Goal: Find contact information: Find contact information

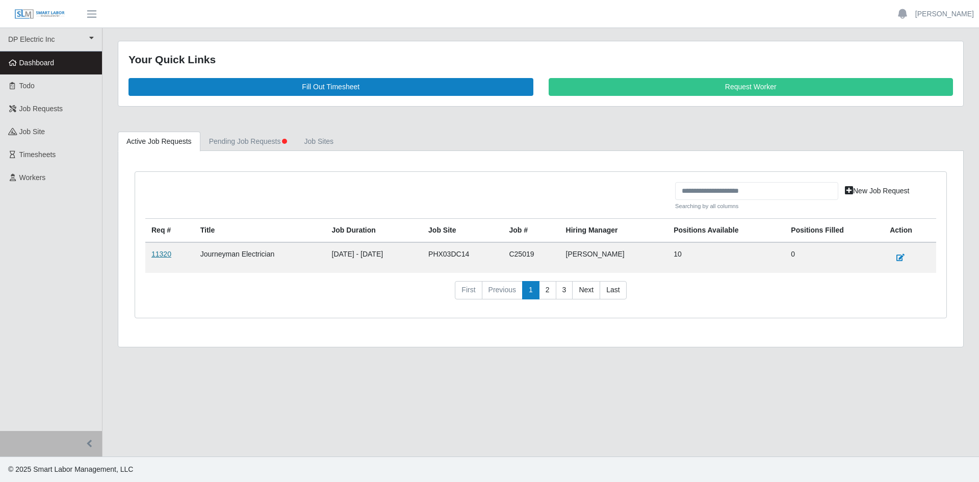
click at [153, 256] on link "11320" at bounding box center [161, 254] width 20 height 8
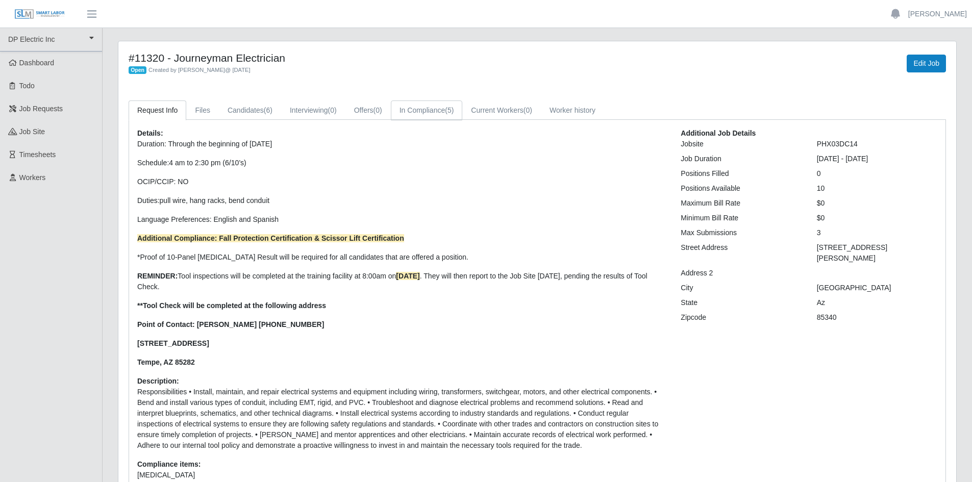
click at [438, 105] on link "In Compliance (5)" at bounding box center [427, 110] width 72 height 20
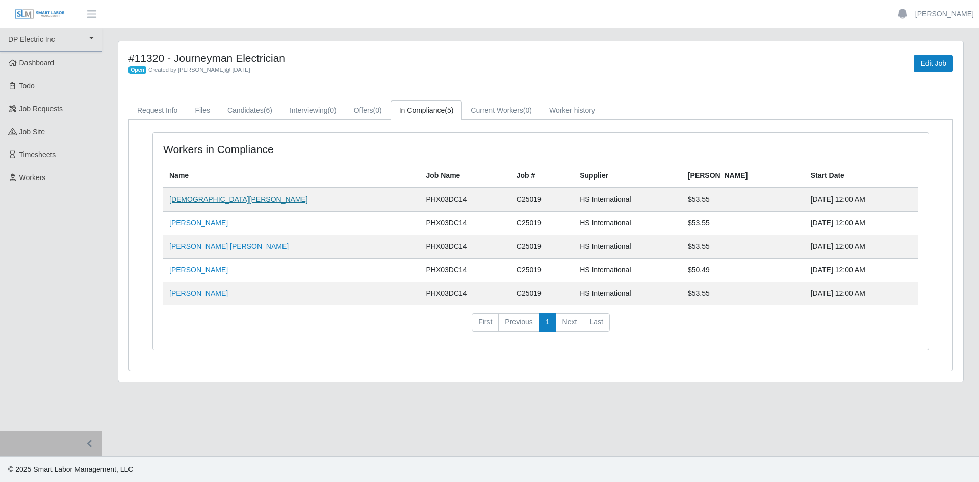
click at [190, 199] on link "[DEMOGRAPHIC_DATA][PERSON_NAME]" at bounding box center [238, 199] width 139 height 8
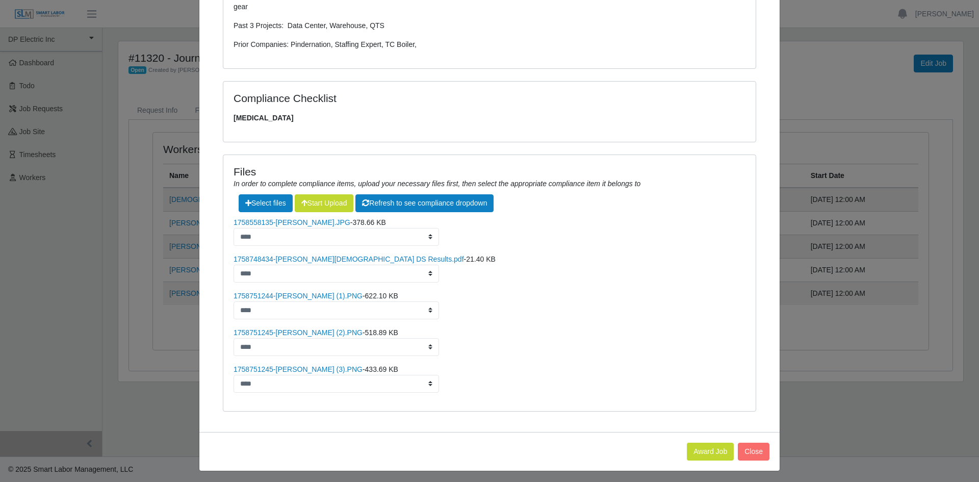
scroll to position [331, 0]
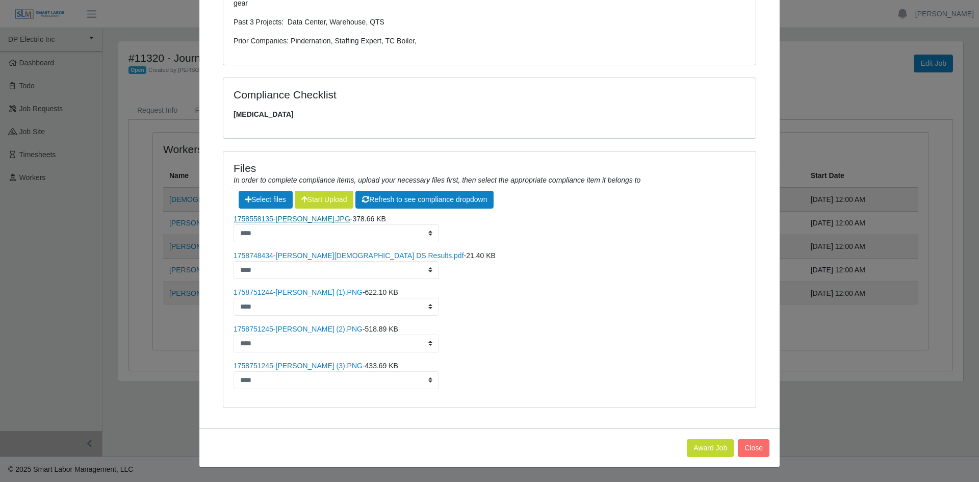
click at [290, 222] on link "1758558135-[PERSON_NAME].JPG" at bounding box center [292, 219] width 117 height 8
click at [326, 256] on link "1758748434-[PERSON_NAME][DEMOGRAPHIC_DATA] DS Results.pdf" at bounding box center [349, 255] width 231 height 8
click at [282, 291] on link "1758751244-[PERSON_NAME] (1).PNG" at bounding box center [298, 292] width 129 height 8
click at [293, 327] on link "1758751245-Jesus Valez (2).PNG" at bounding box center [298, 329] width 129 height 8
click at [305, 365] on link "1758751245-Jesus Valez (3).PNG" at bounding box center [298, 366] width 129 height 8
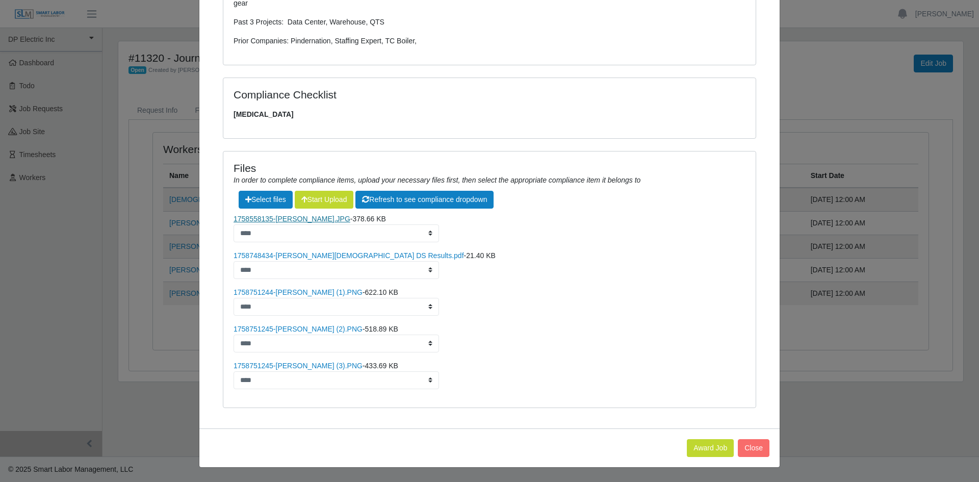
click at [301, 220] on link "1758558135-Jesus Valdez.JPG" at bounding box center [292, 219] width 117 height 8
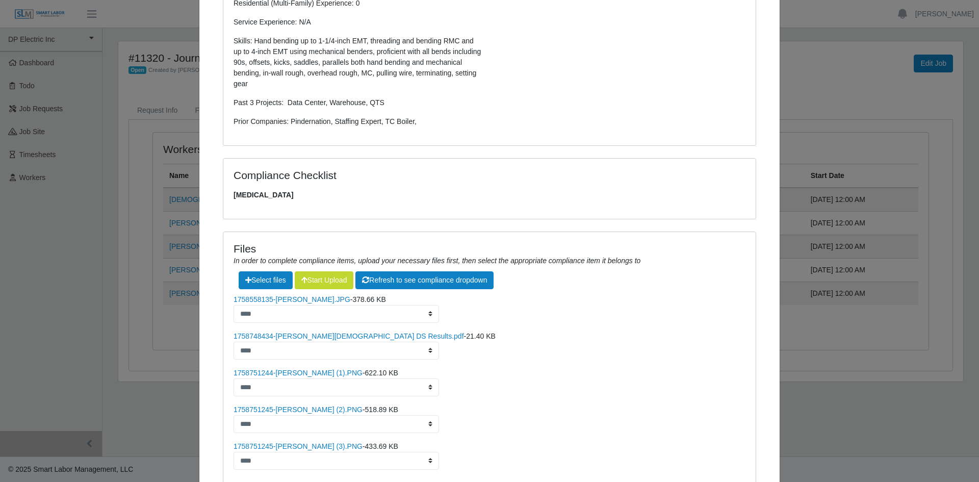
scroll to position [255, 0]
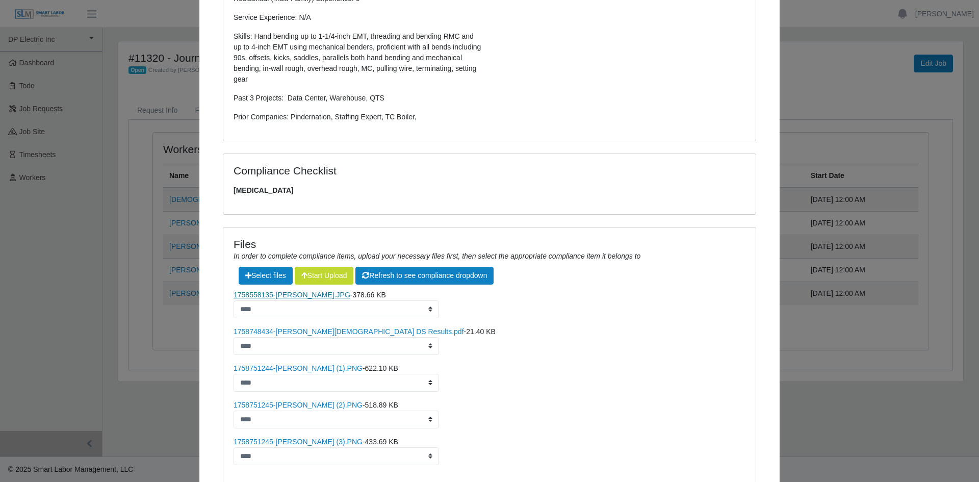
click at [281, 293] on link "1758558135-Jesus Valdez.JPG" at bounding box center [292, 295] width 117 height 8
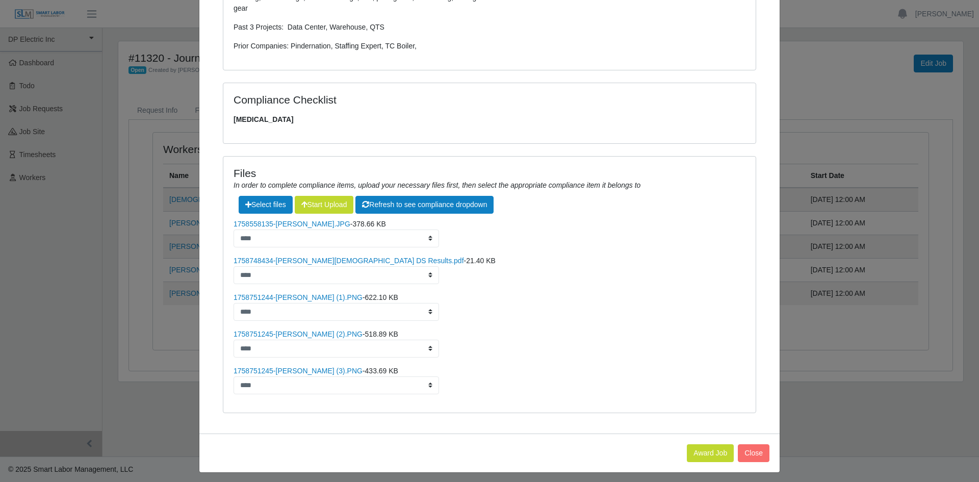
scroll to position [331, 0]
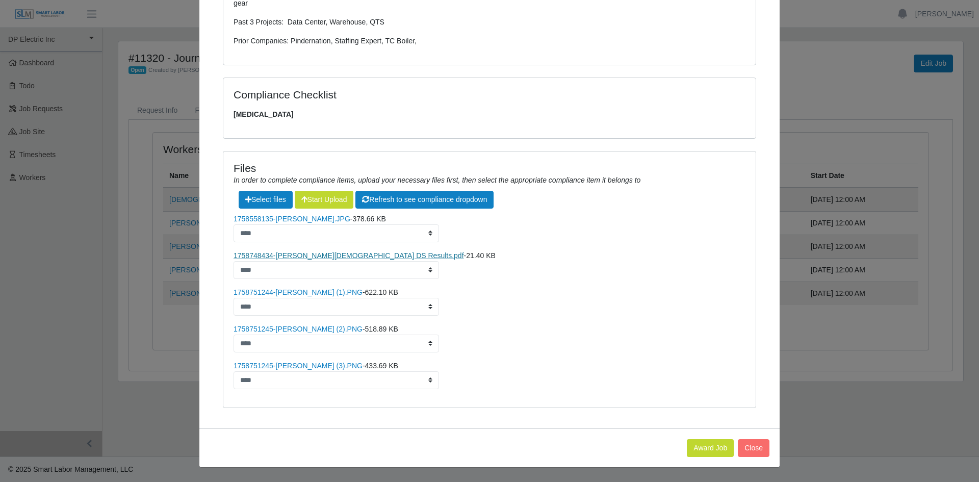
click at [325, 256] on link "1758748434-Valdez, Jesus DS Results.pdf" at bounding box center [349, 255] width 231 height 8
click at [292, 294] on link "1758751244-Jesus Valez (1).PNG" at bounding box center [298, 292] width 129 height 8
click at [297, 368] on link "1758751245-Jesus Valez (3).PNG" at bounding box center [298, 366] width 129 height 8
click at [165, 146] on div "Jesus Valdez × Status: accepted Write Up: Level: Journeyman Location: Californi…" at bounding box center [489, 241] width 979 height 482
click at [751, 449] on button "Close" at bounding box center [754, 448] width 32 height 18
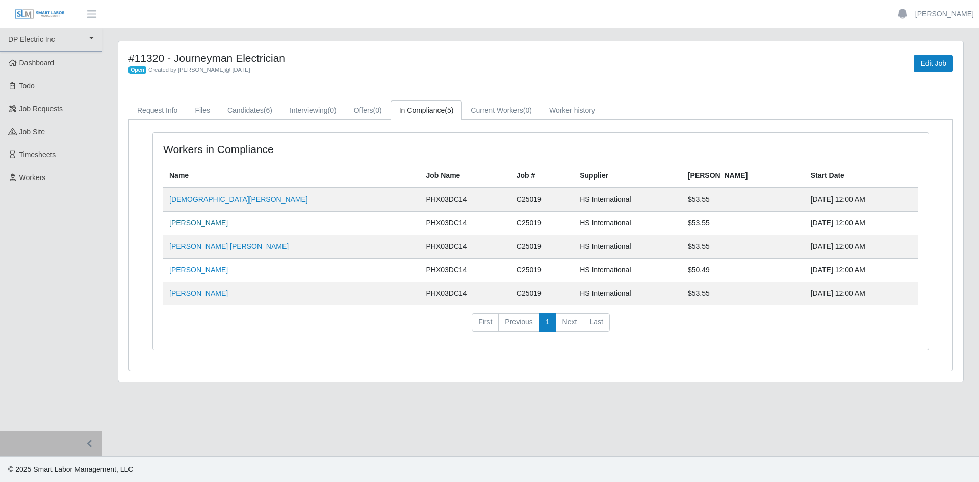
click at [196, 223] on link "Carlos Rios" at bounding box center [198, 223] width 59 height 8
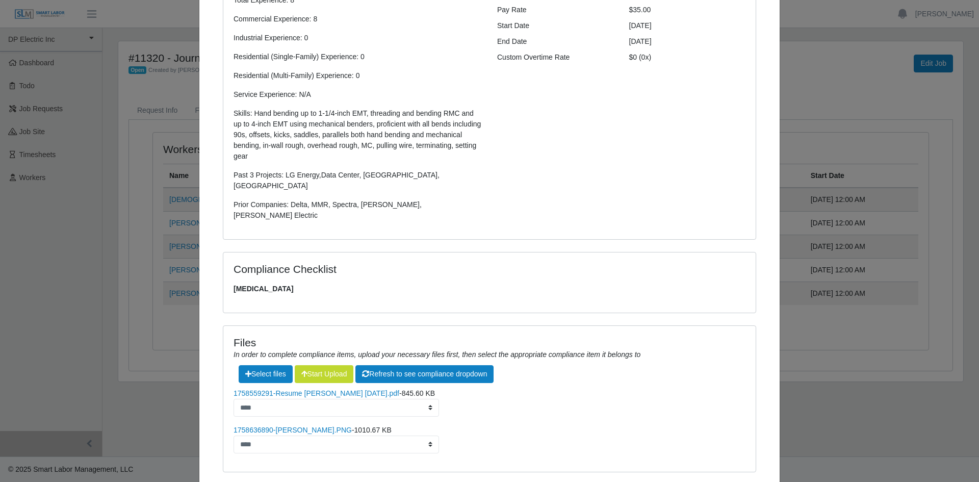
scroll to position [221, 0]
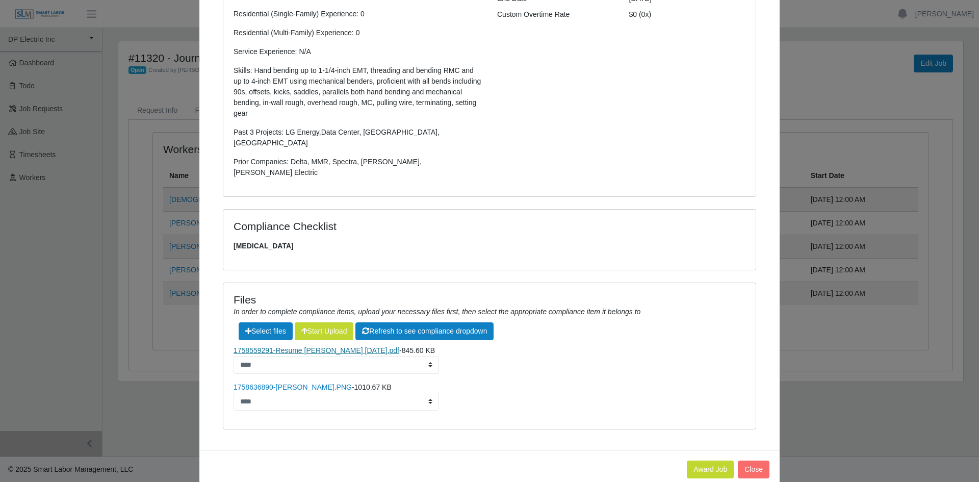
click at [308, 346] on link "1758559291-Resume Carlos Rios Today.pdf" at bounding box center [317, 350] width 166 height 8
click at [270, 383] on link "1758636890-Carlos Rios.PNG" at bounding box center [293, 387] width 118 height 8
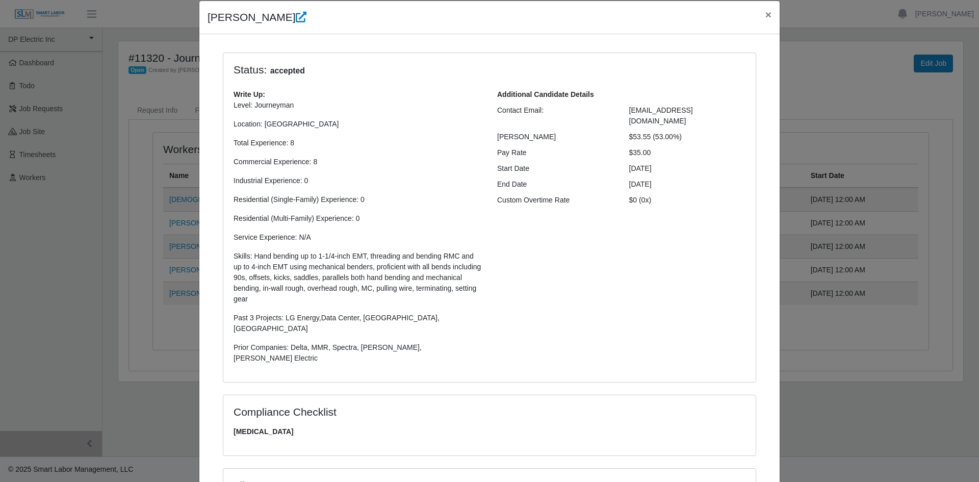
scroll to position [0, 0]
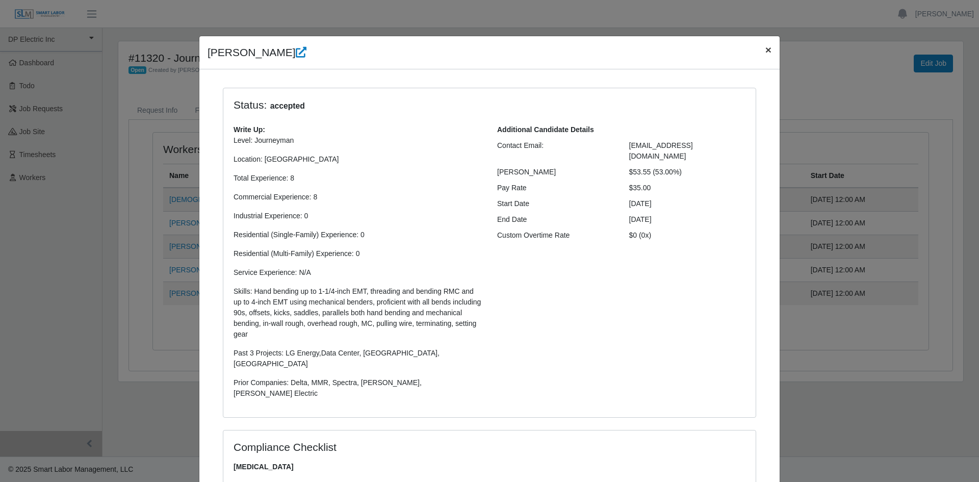
click at [766, 46] on span "×" at bounding box center [769, 50] width 6 height 12
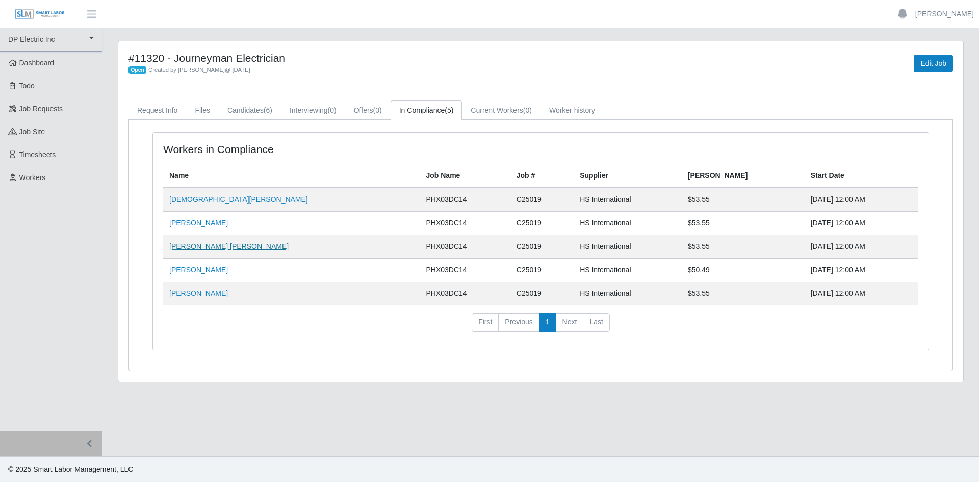
click at [203, 247] on link "Noe Yahir Guerra" at bounding box center [228, 246] width 119 height 8
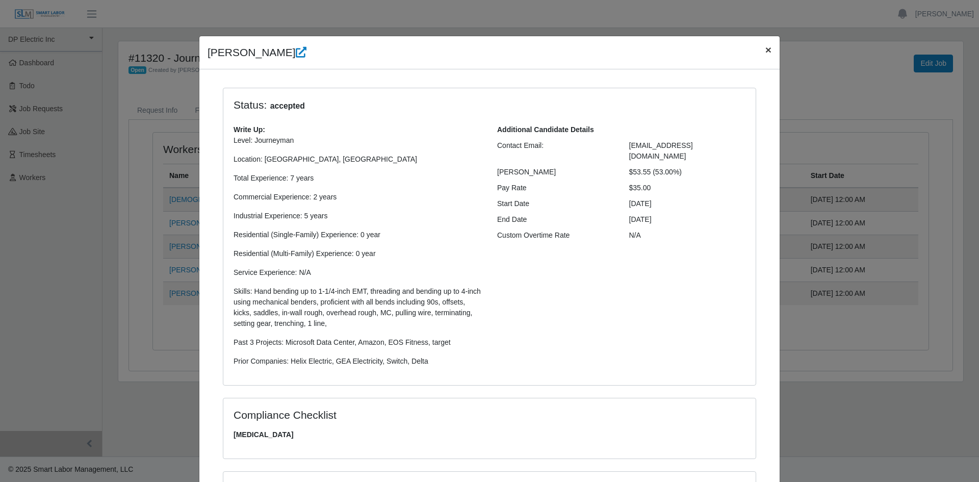
click at [766, 51] on span "×" at bounding box center [769, 50] width 6 height 12
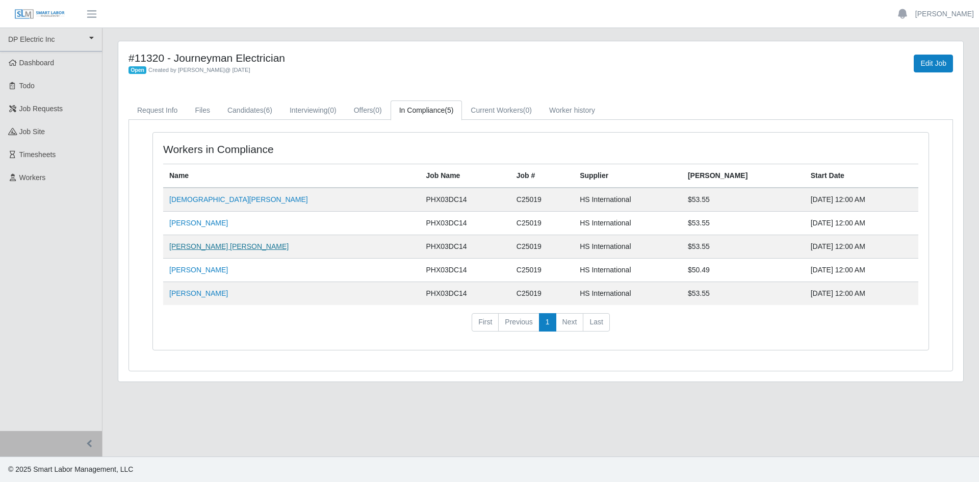
click at [194, 243] on link "Noe Yahir Guerra" at bounding box center [228, 246] width 119 height 8
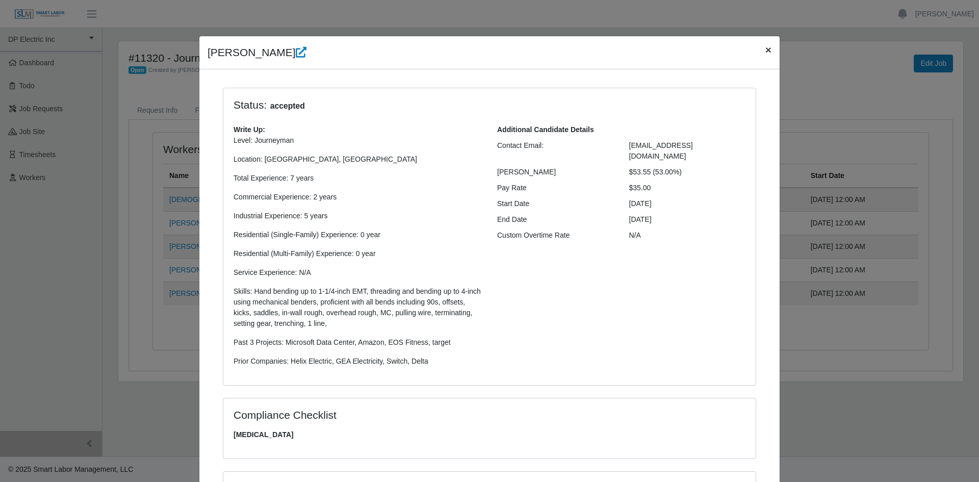
drag, startPoint x: 763, startPoint y: 52, endPoint x: 757, endPoint y: 55, distance: 6.8
click at [766, 51] on span "×" at bounding box center [769, 50] width 6 height 12
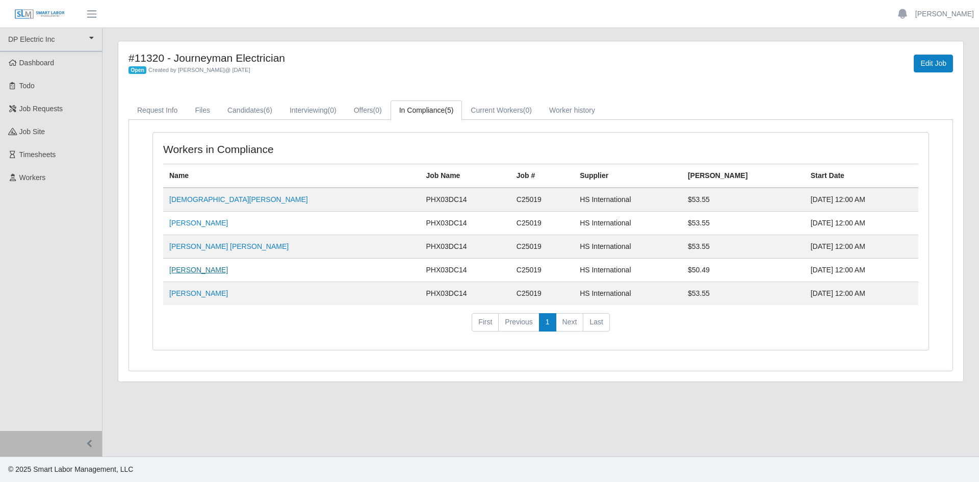
click at [196, 271] on link "Jose Antonio Carillo" at bounding box center [198, 270] width 59 height 8
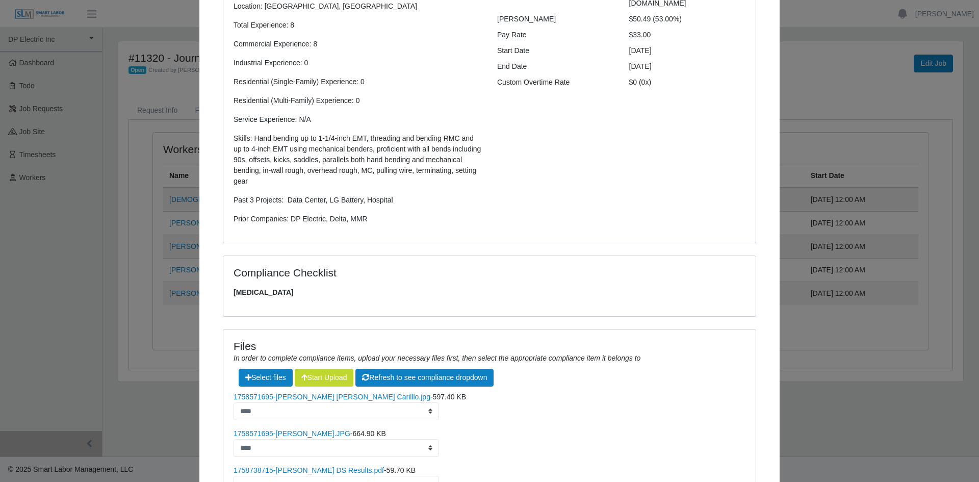
scroll to position [294, 0]
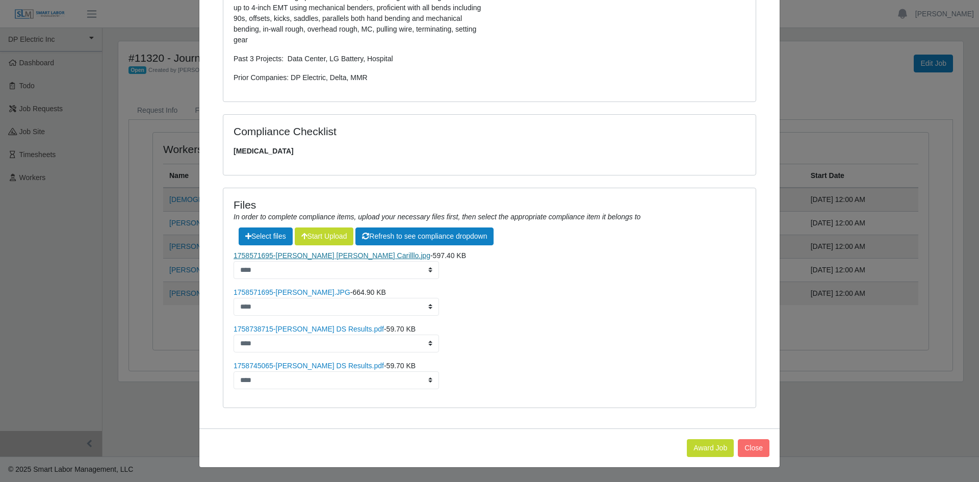
click at [304, 256] on link "1758571695-Jose Antonio Carilllo.jpg" at bounding box center [332, 255] width 197 height 8
click at [305, 292] on link "1758571695-Jose Carillo.JPG" at bounding box center [292, 292] width 117 height 8
click at [309, 328] on link "1758738715-Carrillo, Jose DS Results.pdf" at bounding box center [309, 329] width 150 height 8
click at [308, 364] on link "1758745065-Carrillo, Jose DS Results.pdf" at bounding box center [309, 366] width 150 height 8
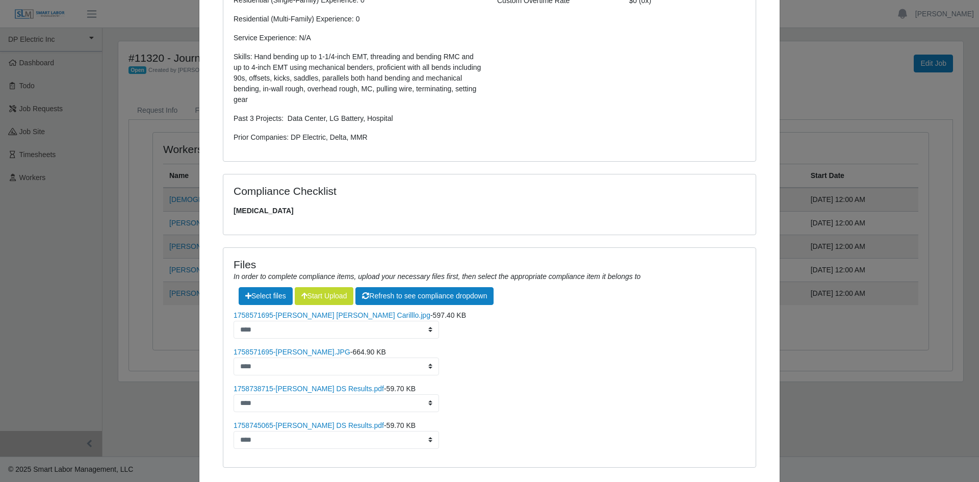
scroll to position [141, 0]
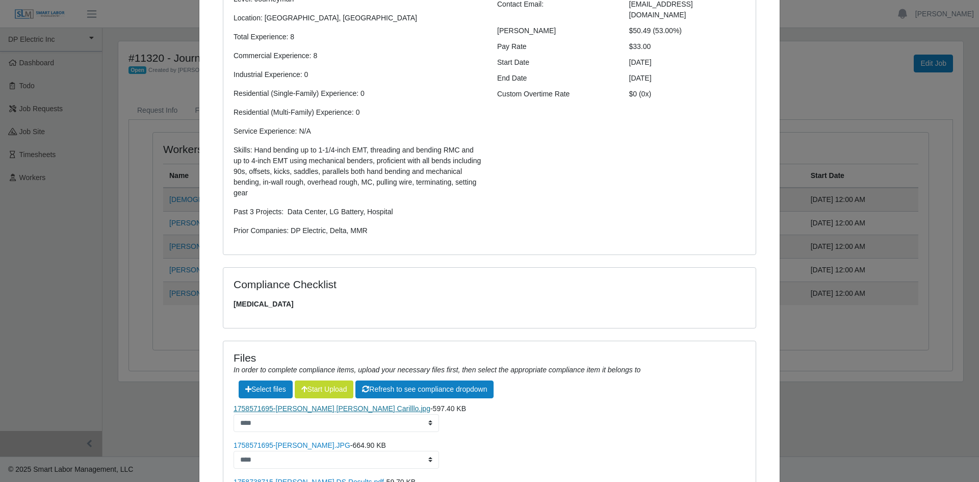
click at [317, 406] on link "1758571695-Jose Antonio Carilllo.jpg" at bounding box center [332, 408] width 197 height 8
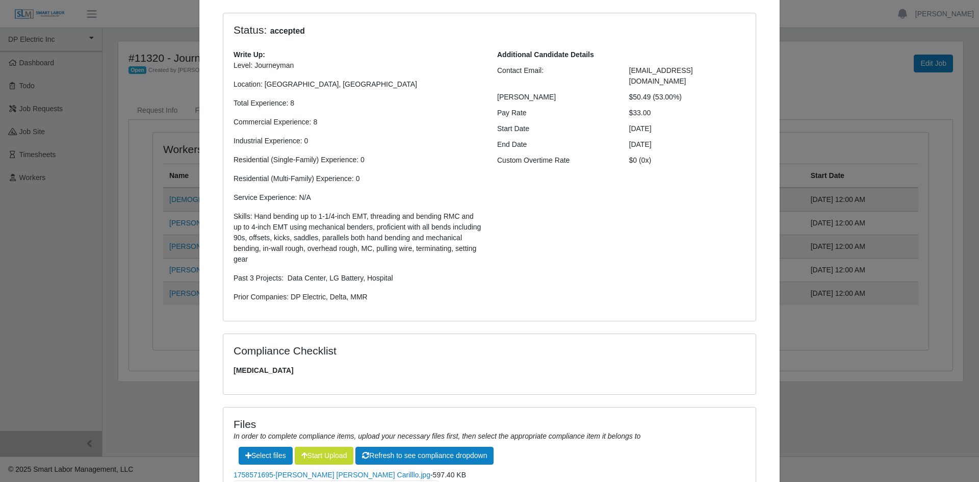
scroll to position [0, 0]
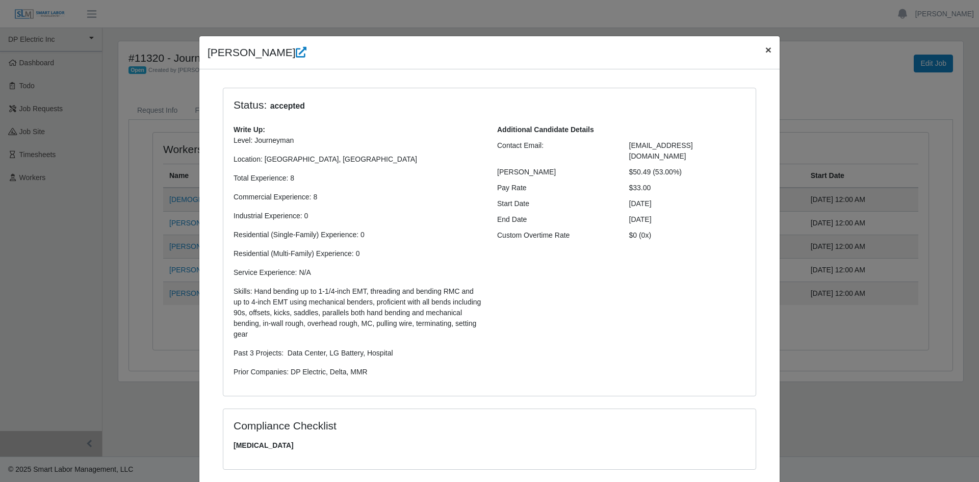
drag, startPoint x: 762, startPoint y: 49, endPoint x: 739, endPoint y: 59, distance: 25.4
click at [766, 49] on span "×" at bounding box center [769, 50] width 6 height 12
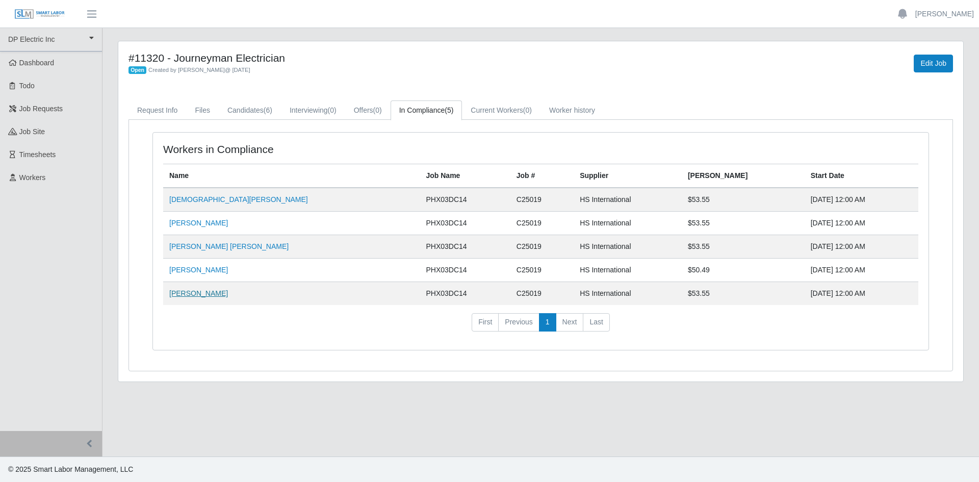
click at [209, 290] on link "Samuel Figueroa Perea" at bounding box center [198, 293] width 59 height 8
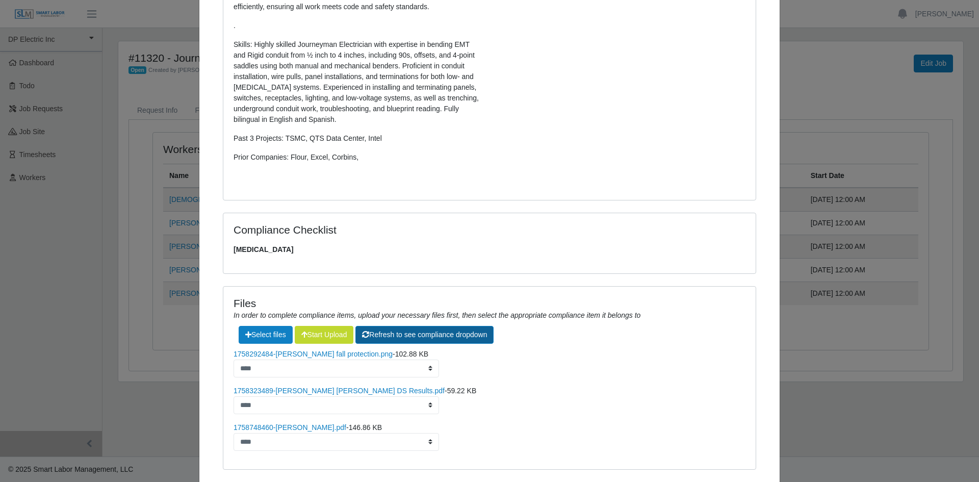
scroll to position [411, 0]
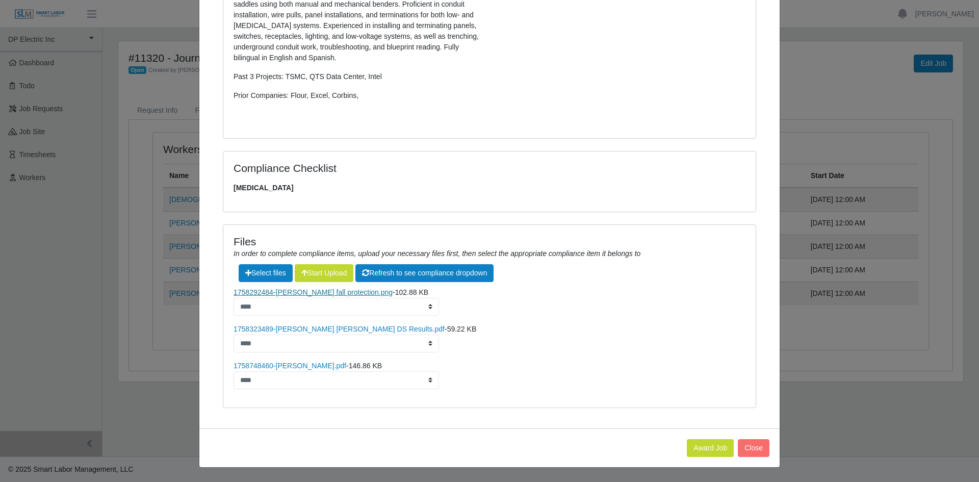
click at [330, 294] on link "1758292484-Samuel fall protection.png" at bounding box center [313, 292] width 159 height 8
click at [338, 330] on link "1758323489-Figueroa Perea, Samuel DS Results.pdf" at bounding box center [339, 329] width 211 height 8
click at [313, 369] on link "1758748460-SAMUEL_FIGUEROAPEREA_Resume.pdf" at bounding box center [290, 366] width 113 height 8
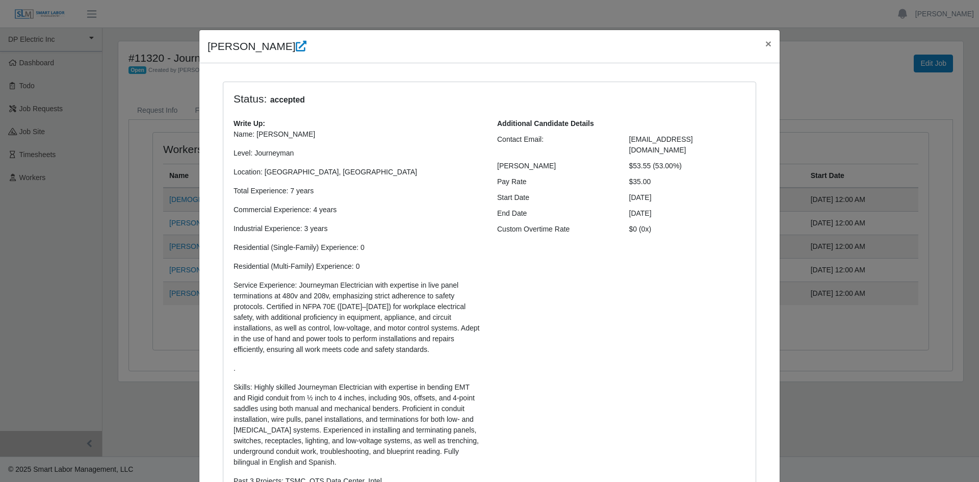
scroll to position [0, 0]
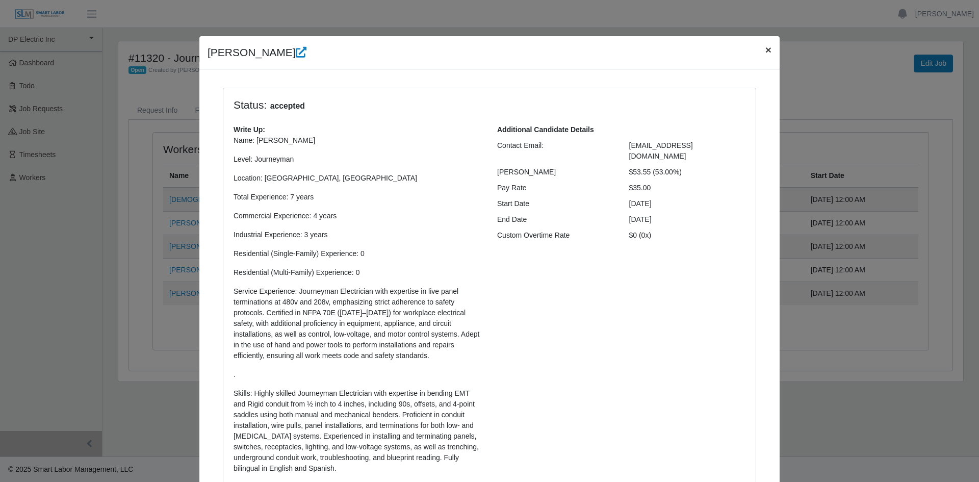
click at [766, 50] on span "×" at bounding box center [769, 50] width 6 height 12
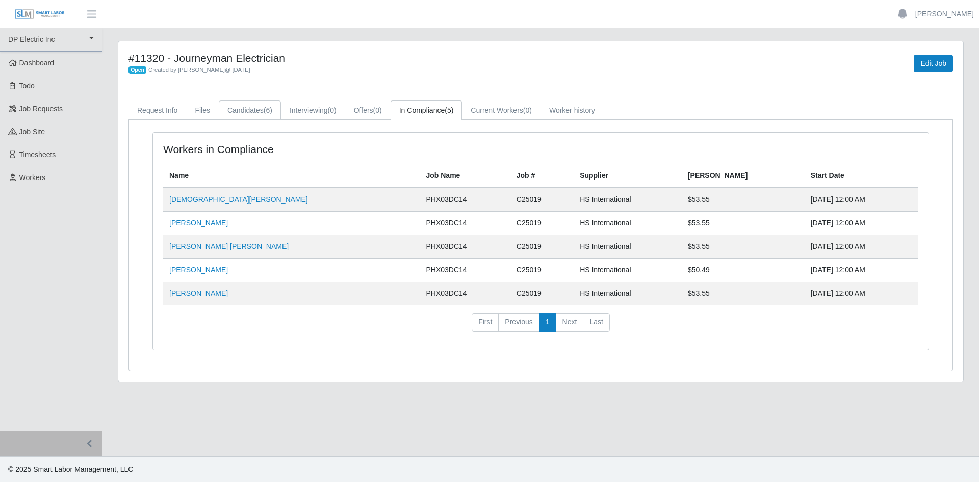
click at [245, 110] on link "Candidates (6)" at bounding box center [250, 110] width 62 height 20
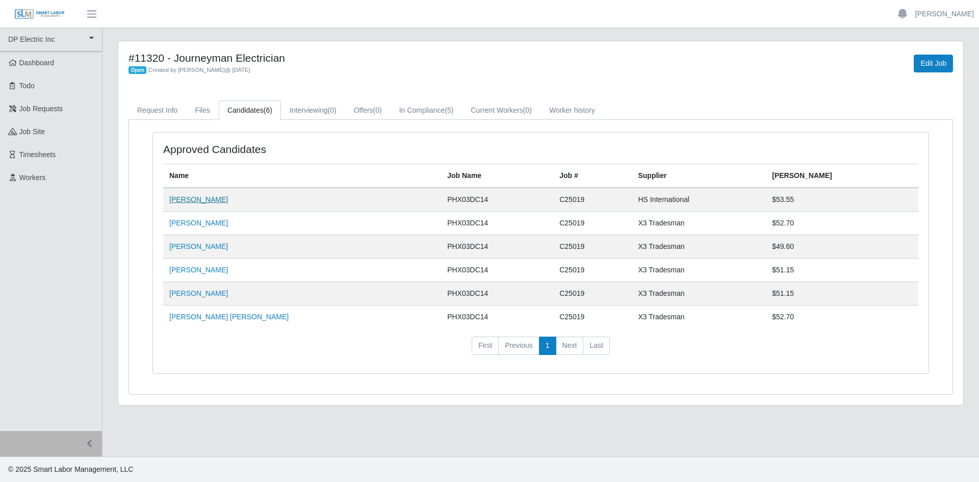
click at [201, 199] on link "Juan M Garcia" at bounding box center [198, 199] width 59 height 8
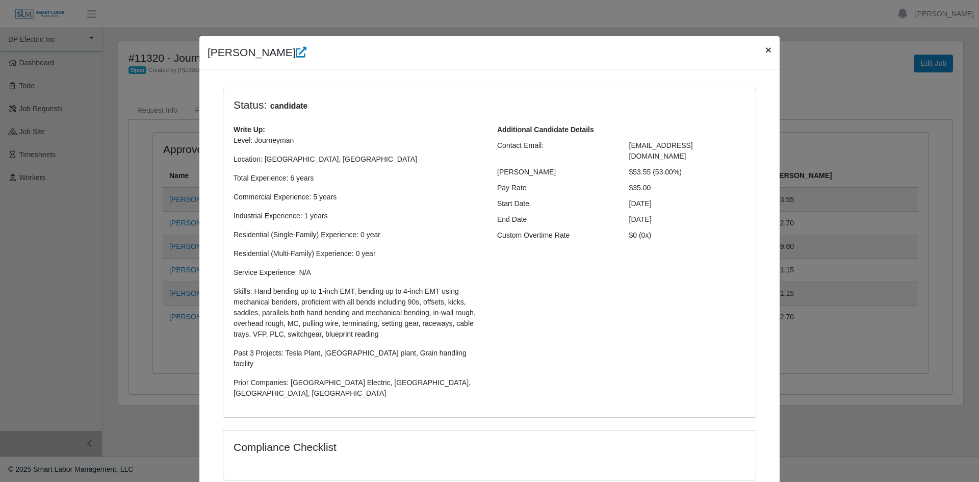
click at [766, 46] on span "×" at bounding box center [769, 50] width 6 height 12
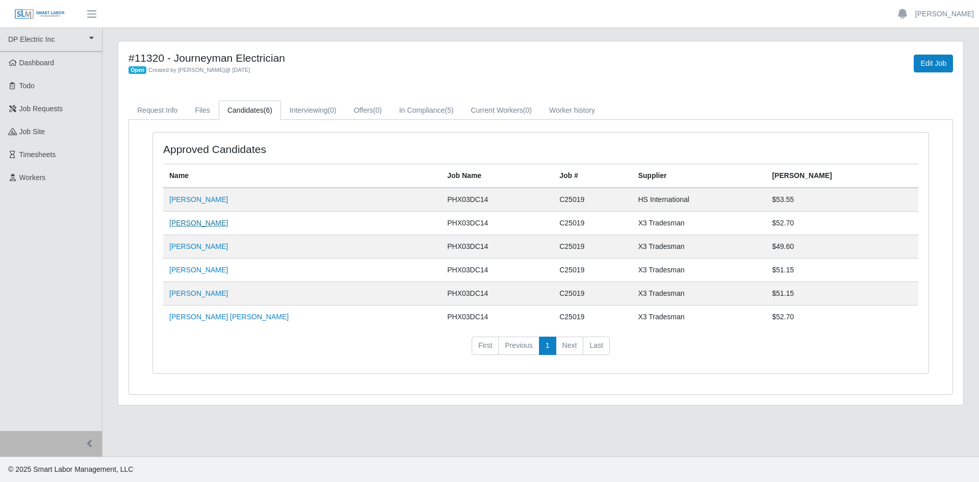
click at [196, 225] on link "Jesus Romero" at bounding box center [198, 223] width 59 height 8
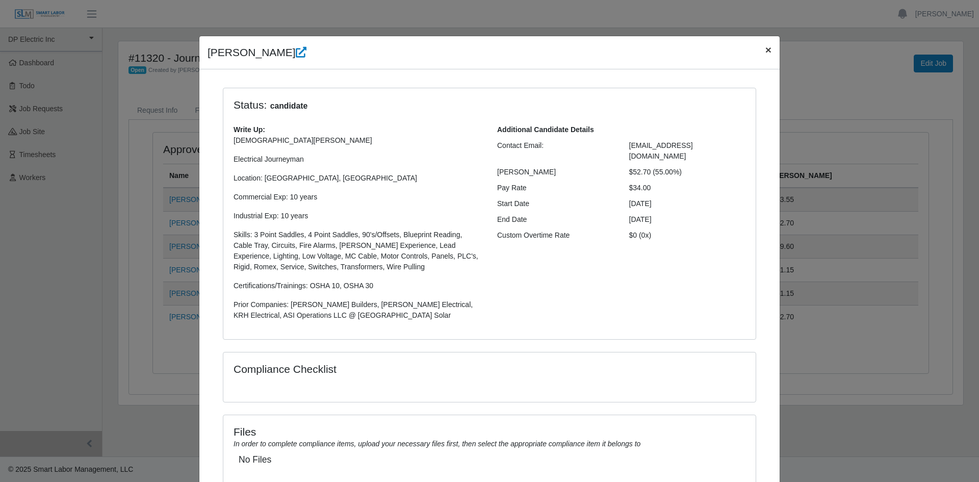
click at [766, 46] on span "×" at bounding box center [769, 50] width 6 height 12
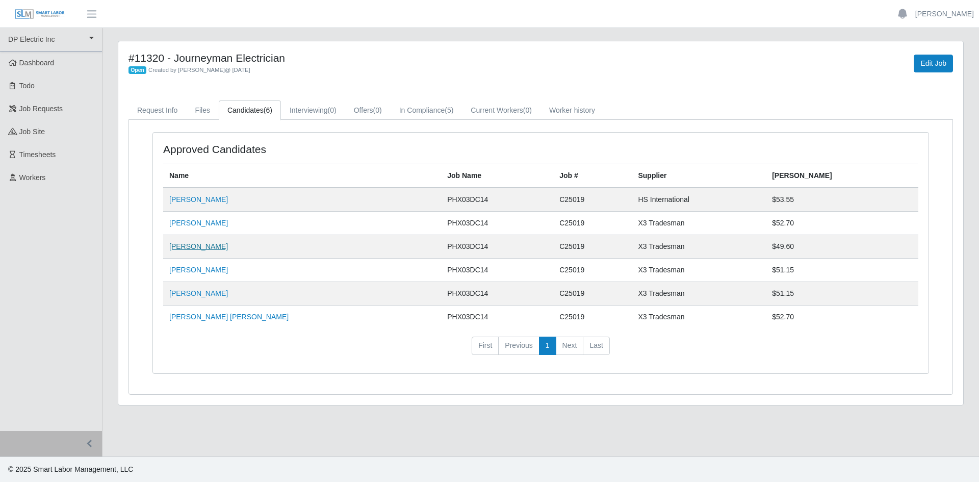
click at [184, 247] on link "Fabian Gaxiola Valdez" at bounding box center [198, 246] width 59 height 8
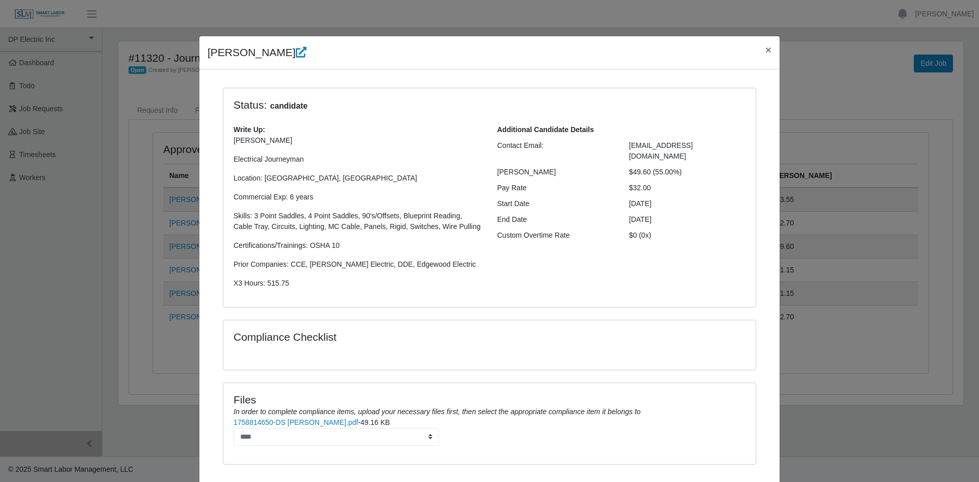
scroll to position [57, 0]
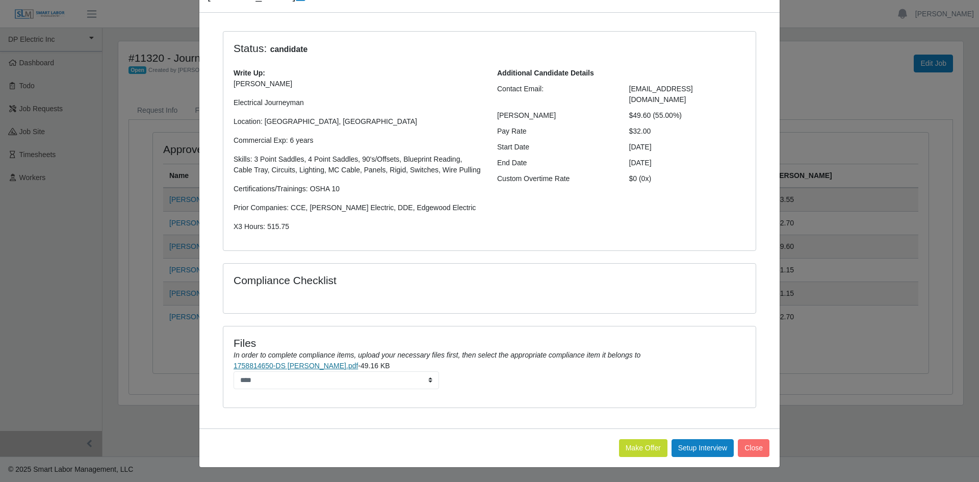
click at [294, 367] on link "1758814650-DS Fabian Gaxiola.pdf" at bounding box center [296, 366] width 124 height 8
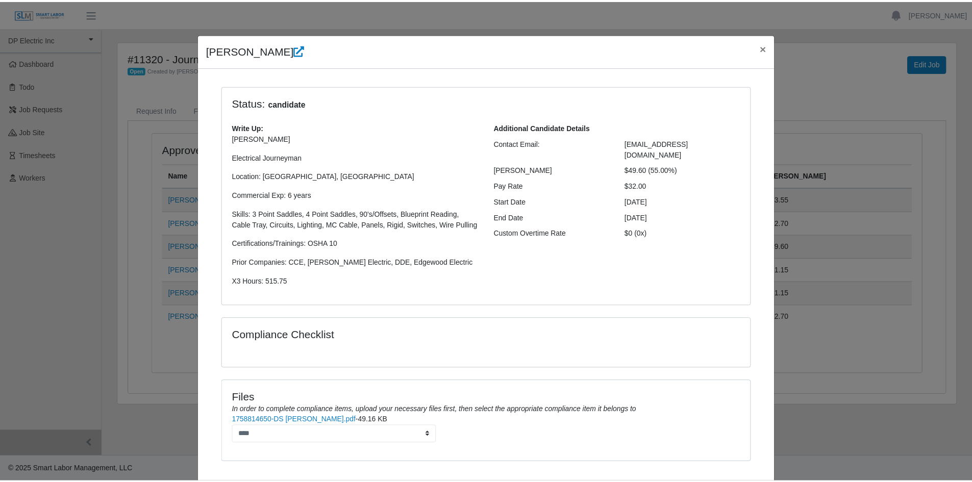
scroll to position [0, 0]
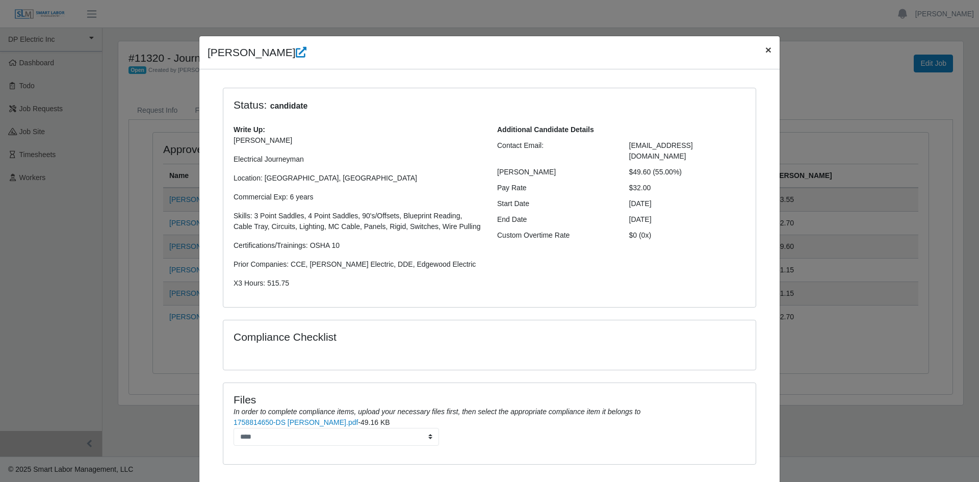
click at [760, 44] on button "×" at bounding box center [768, 49] width 22 height 27
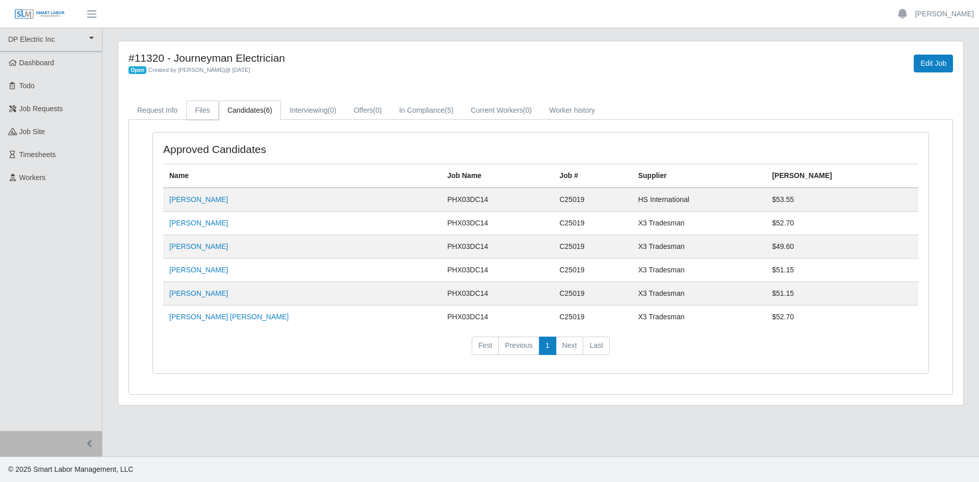
click at [205, 104] on link "Files" at bounding box center [202, 110] width 33 height 20
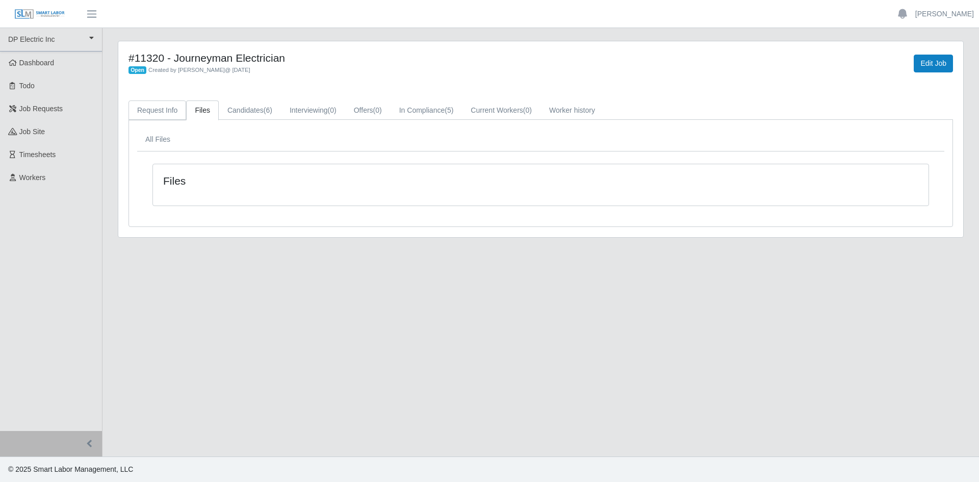
click at [164, 110] on link "Request Info" at bounding box center [158, 110] width 58 height 20
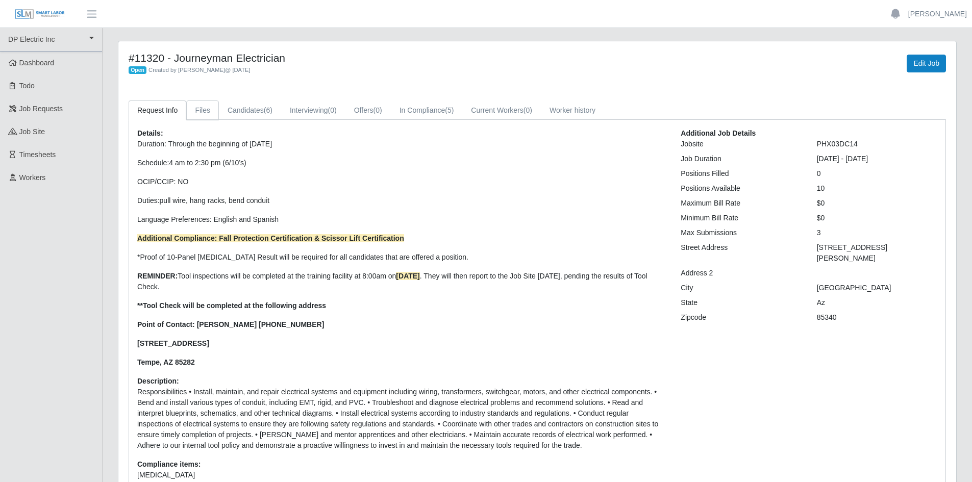
click at [199, 114] on link "Files" at bounding box center [202, 110] width 33 height 20
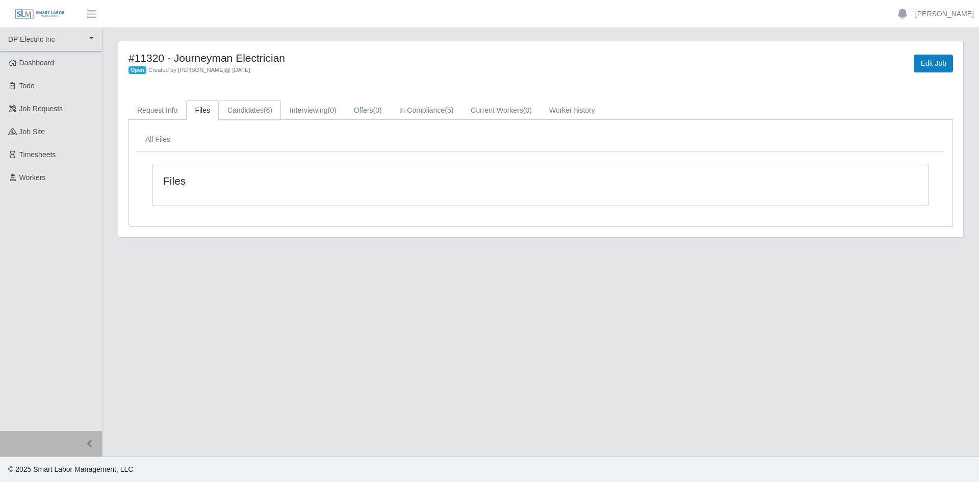
click at [258, 111] on link "Candidates (6)" at bounding box center [250, 110] width 62 height 20
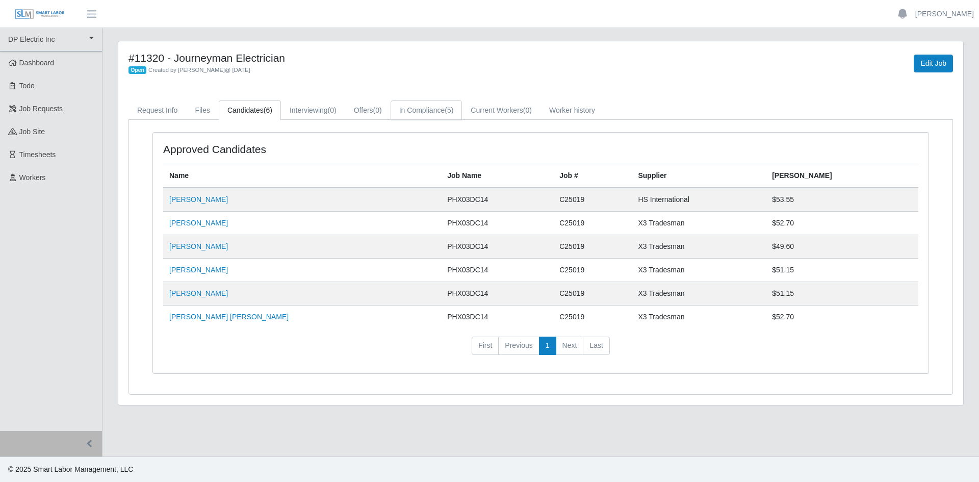
click at [452, 107] on span "(5)" at bounding box center [449, 110] width 9 height 8
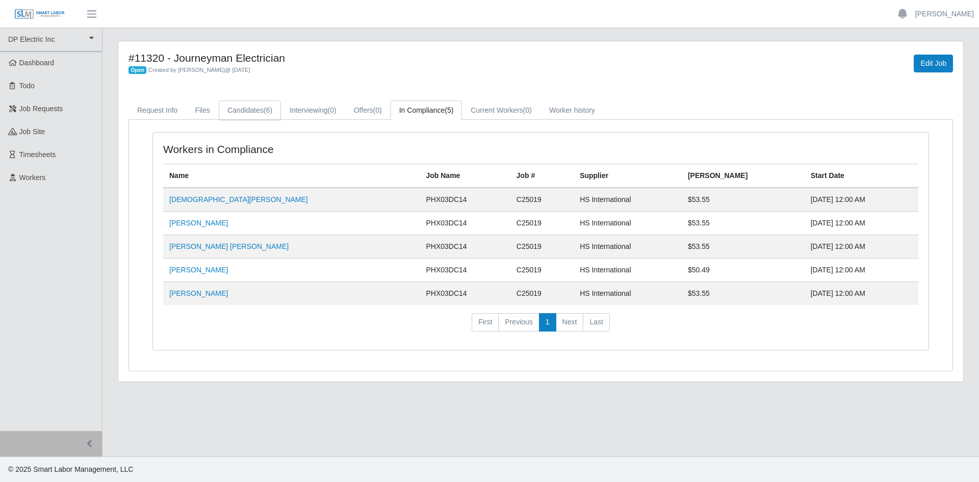
click at [258, 114] on link "Candidates (6)" at bounding box center [250, 110] width 62 height 20
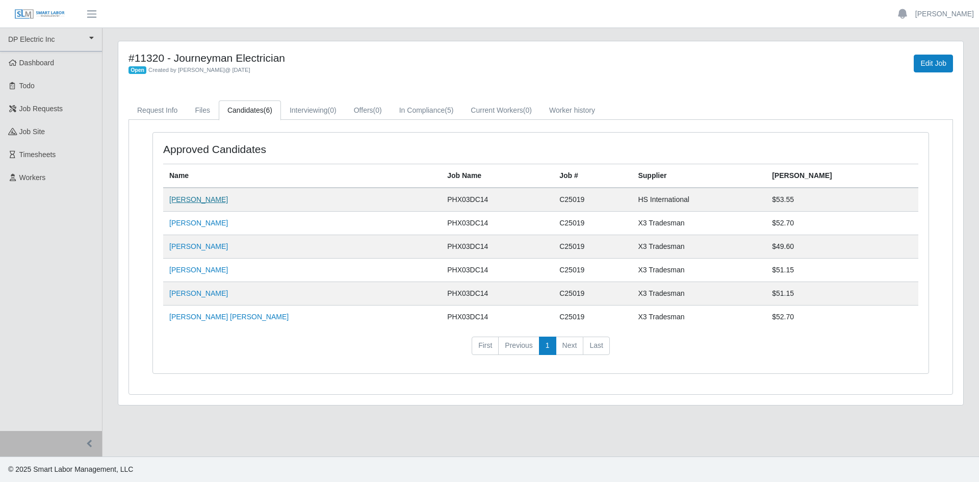
click at [189, 197] on link "Juan M Garcia" at bounding box center [198, 199] width 59 height 8
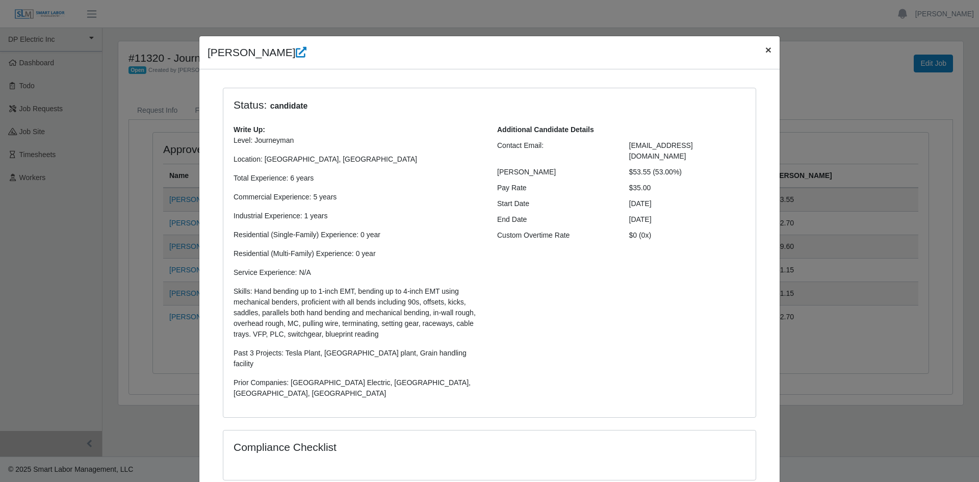
drag, startPoint x: 766, startPoint y: 48, endPoint x: 861, endPoint y: 63, distance: 96.5
click at [767, 48] on span "×" at bounding box center [769, 50] width 6 height 12
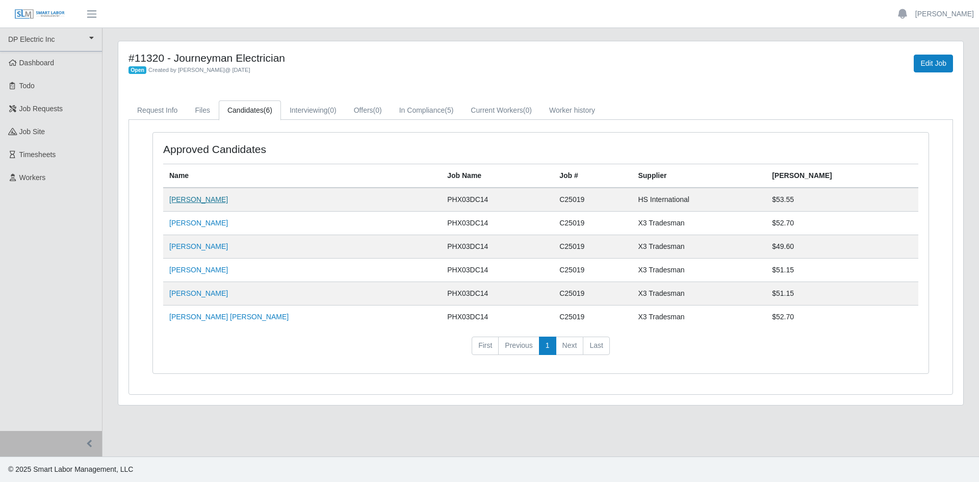
click at [195, 201] on link "Juan M Garcia" at bounding box center [198, 199] width 59 height 8
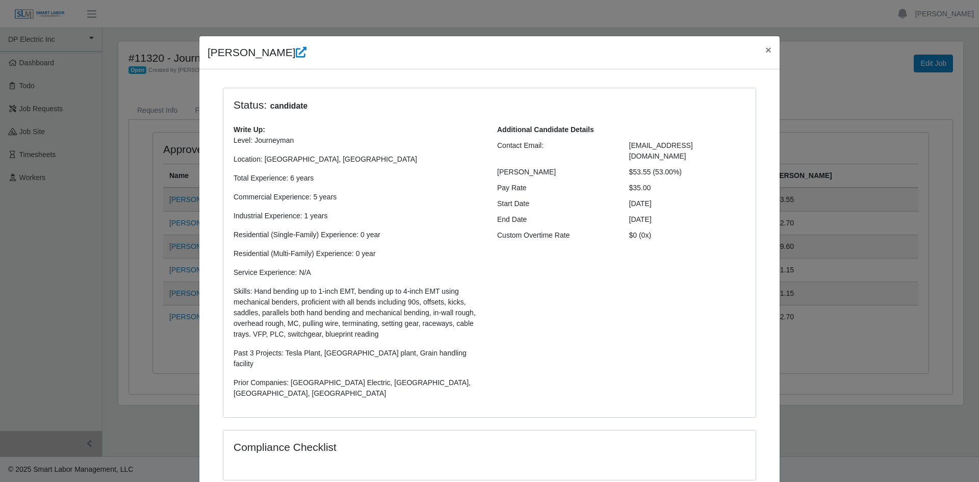
click at [688, 143] on span "juang.munoz0712@gmail.com" at bounding box center [661, 150] width 64 height 19
click at [766, 51] on span "×" at bounding box center [769, 50] width 6 height 12
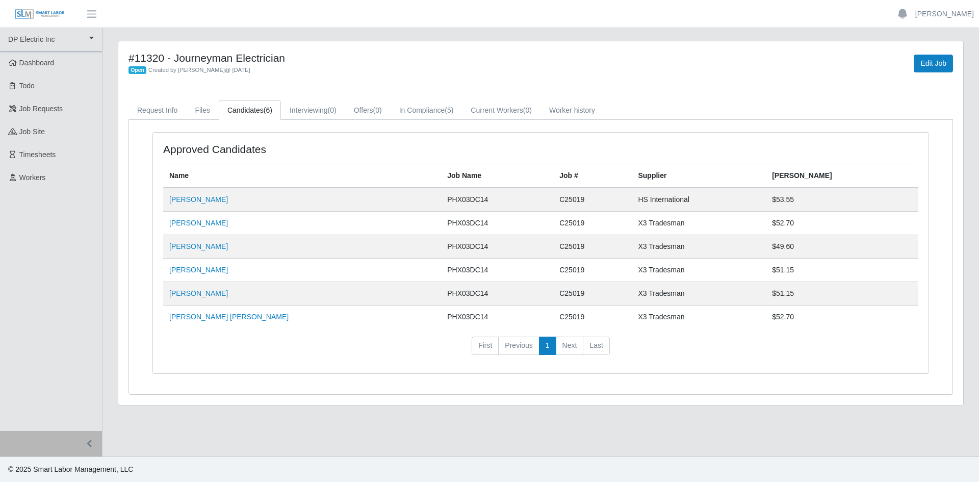
drag, startPoint x: 219, startPoint y: 202, endPoint x: 172, endPoint y: 206, distance: 47.1
click at [169, 205] on td "Juan M Garcia" at bounding box center [302, 200] width 278 height 24
copy link "Juan M Garcia"
click at [222, 198] on td "Juan M Garcia" at bounding box center [302, 200] width 278 height 24
click at [196, 199] on link "Juan M Garcia" at bounding box center [198, 199] width 59 height 8
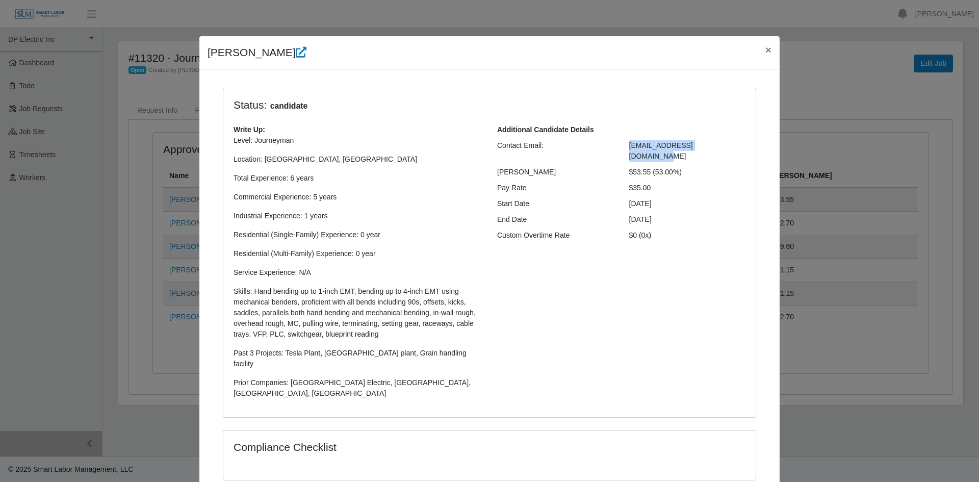
drag, startPoint x: 723, startPoint y: 142, endPoint x: 619, endPoint y: 148, distance: 104.2
click at [622, 148] on div "juang.munoz0712@gmail.com" at bounding box center [688, 150] width 132 height 21
copy span "juang.munoz0712@gmail.com"
click at [766, 47] on span "×" at bounding box center [769, 50] width 6 height 12
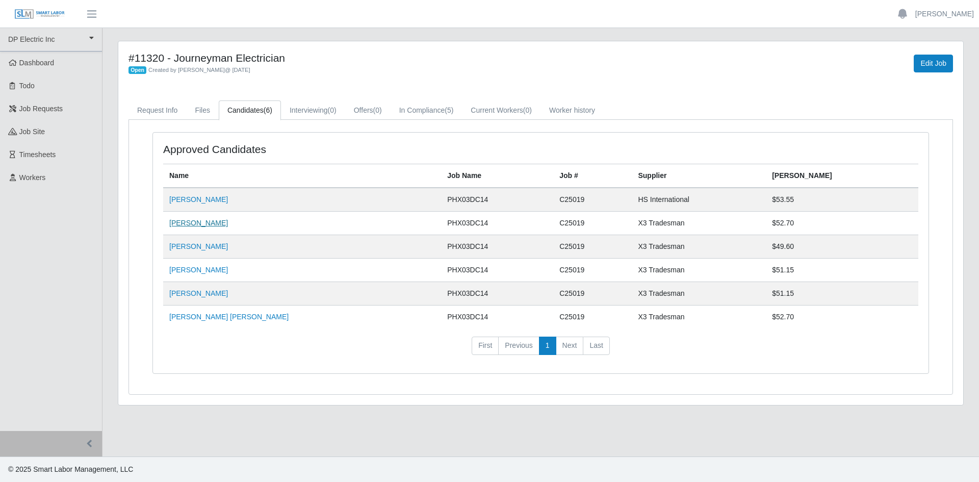
click at [184, 223] on link "Jesus Romero" at bounding box center [198, 223] width 59 height 8
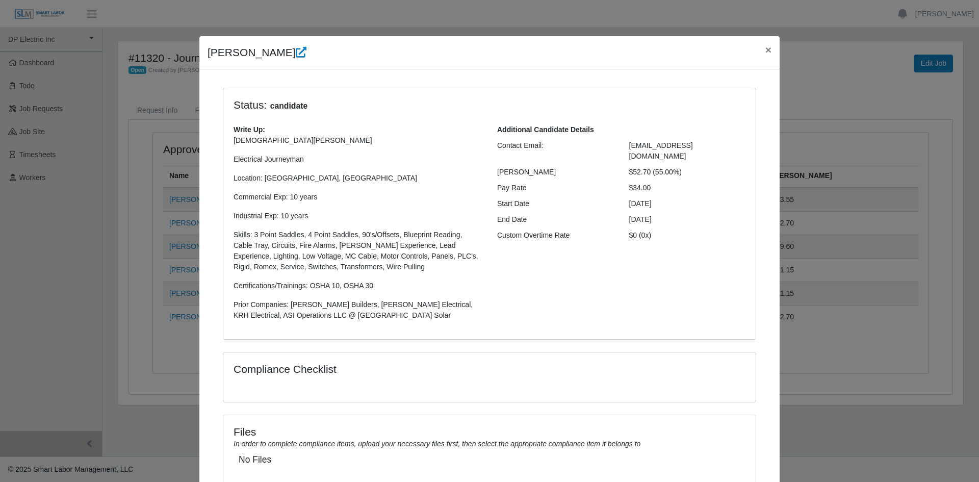
drag, startPoint x: 701, startPoint y: 144, endPoint x: 616, endPoint y: 146, distance: 84.7
click at [616, 146] on div "Contact Email: jesusr6666@gmail.com" at bounding box center [622, 150] width 264 height 21
copy div "jesusr6666@gmail.com"
click at [766, 53] on span "×" at bounding box center [769, 50] width 6 height 12
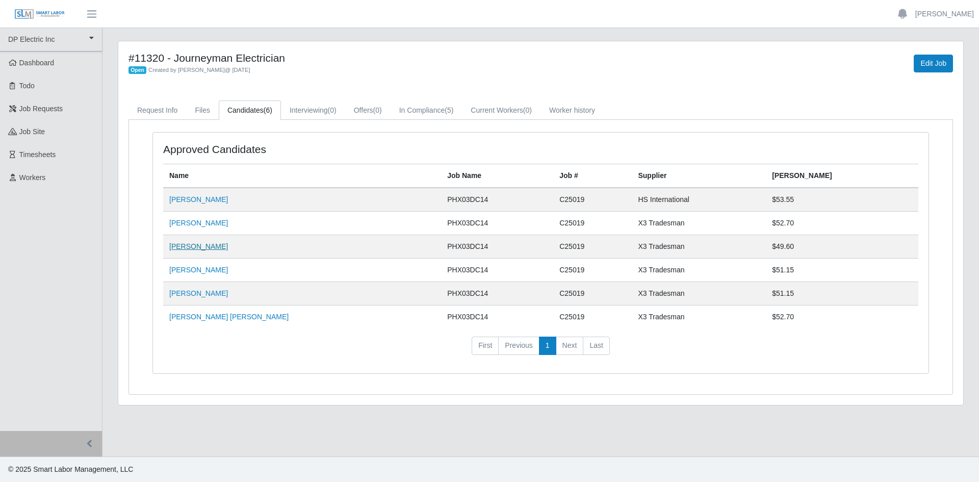
click at [221, 249] on link "Fabian Gaxiola Valdez" at bounding box center [198, 246] width 59 height 8
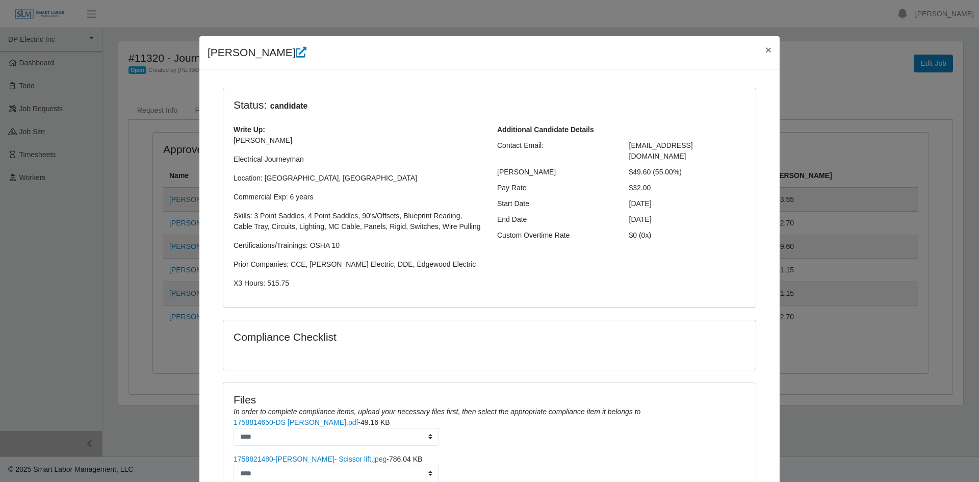
drag, startPoint x: 711, startPoint y: 145, endPoint x: 610, endPoint y: 144, distance: 100.5
click at [610, 144] on div "Contact Email: antonio.gaxiolaa@gmail.com" at bounding box center [622, 150] width 264 height 21
copy div "antonio.gaxiolaa@gmail.com"
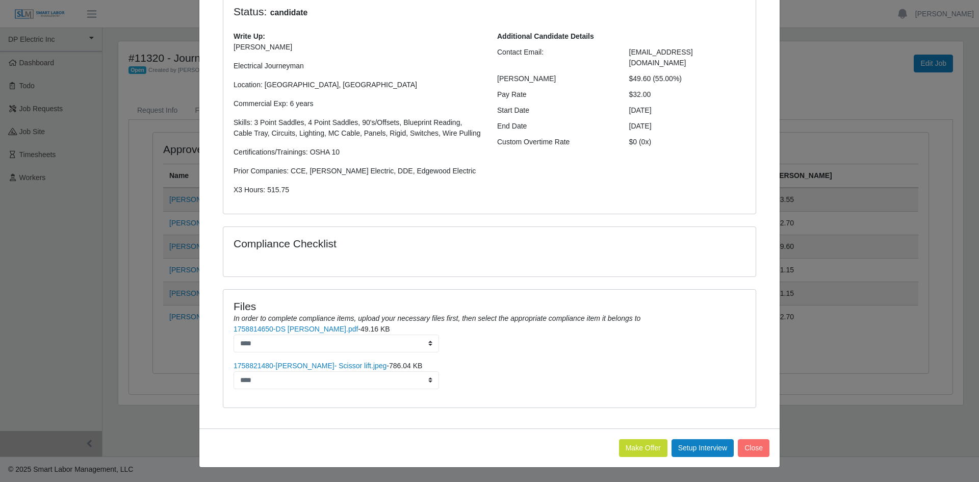
click at [317, 322] on icon "In order to complete compliance items, upload your necessary files first, then …" at bounding box center [437, 318] width 407 height 8
click at [315, 329] on link "1758814650-DS Fabian Gaxiola.pdf" at bounding box center [296, 329] width 124 height 8
click at [313, 367] on link "1758821480-Fabian Gaxiola- Scissor lift.jpeg" at bounding box center [310, 366] width 153 height 8
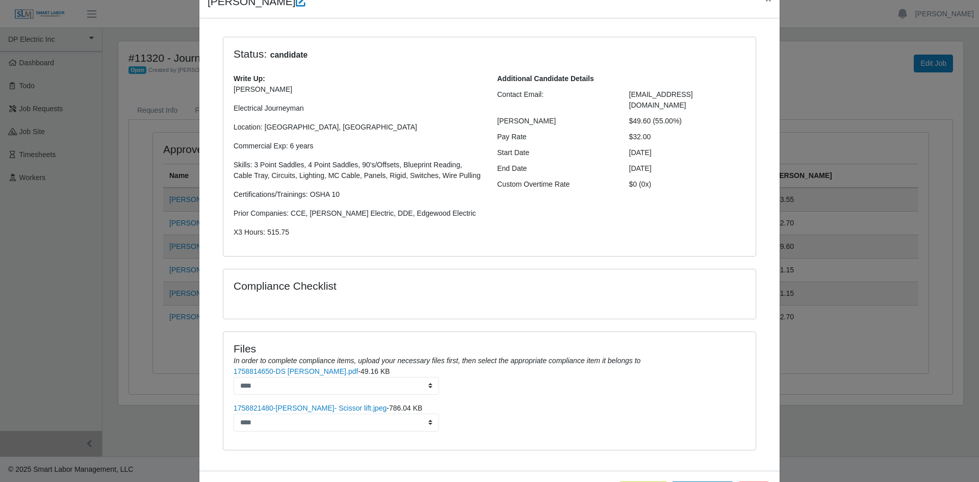
scroll to position [0, 0]
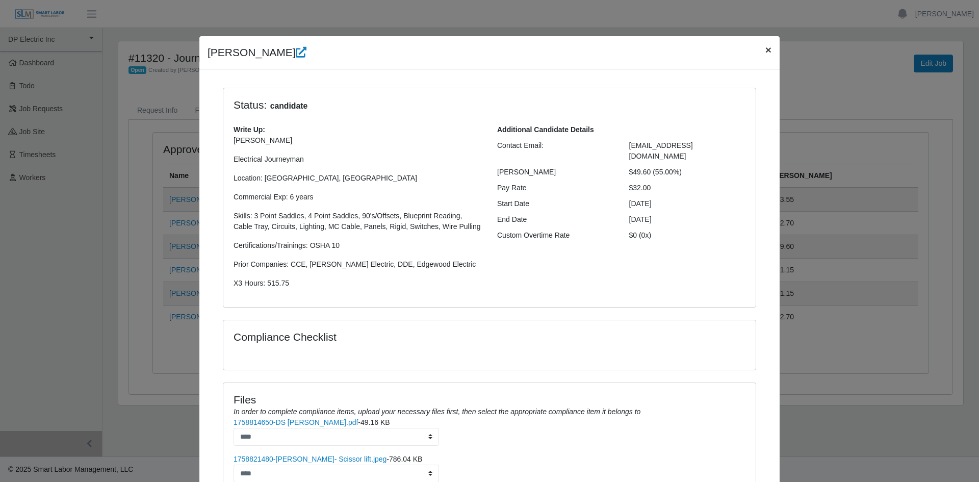
click at [766, 47] on span "×" at bounding box center [769, 50] width 6 height 12
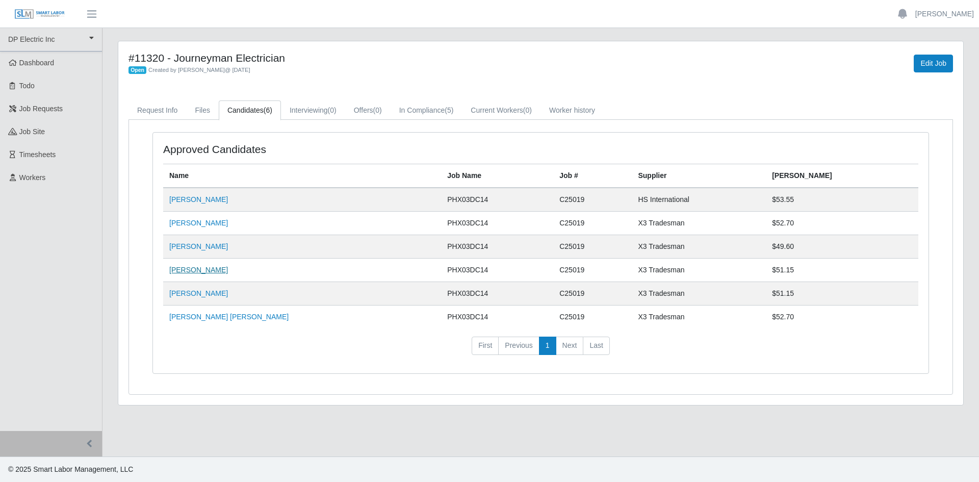
click at [189, 269] on link "Martin Diaz" at bounding box center [198, 270] width 59 height 8
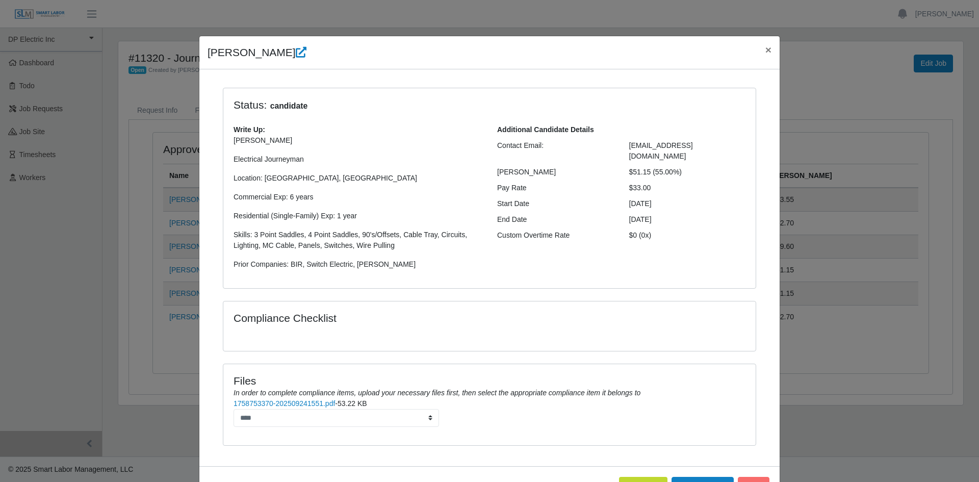
click at [691, 214] on div "08/02/2026" at bounding box center [688, 219] width 132 height 11
drag, startPoint x: 726, startPoint y: 145, endPoint x: 620, endPoint y: 142, distance: 106.1
click at [622, 142] on div "martindiaz122196@gmail.com" at bounding box center [688, 150] width 132 height 21
copy span "martindiaz122196@gmail.com"
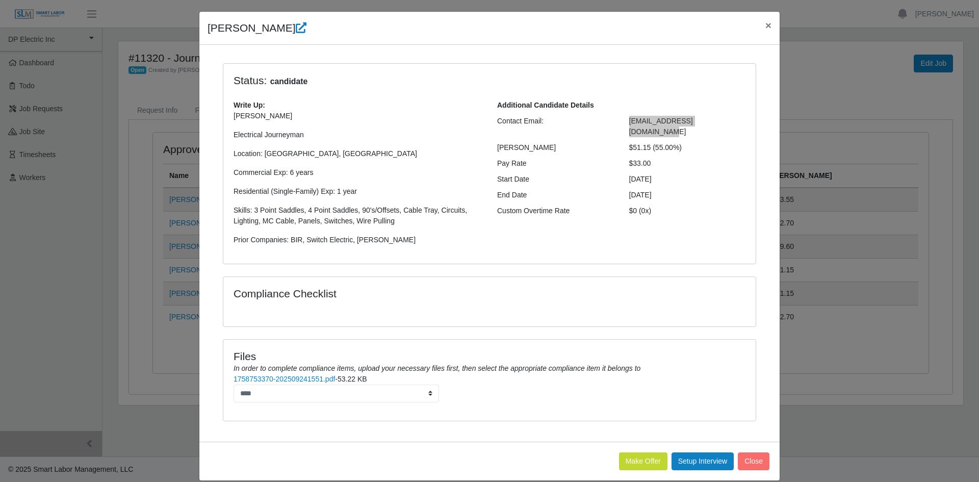
scroll to position [38, 0]
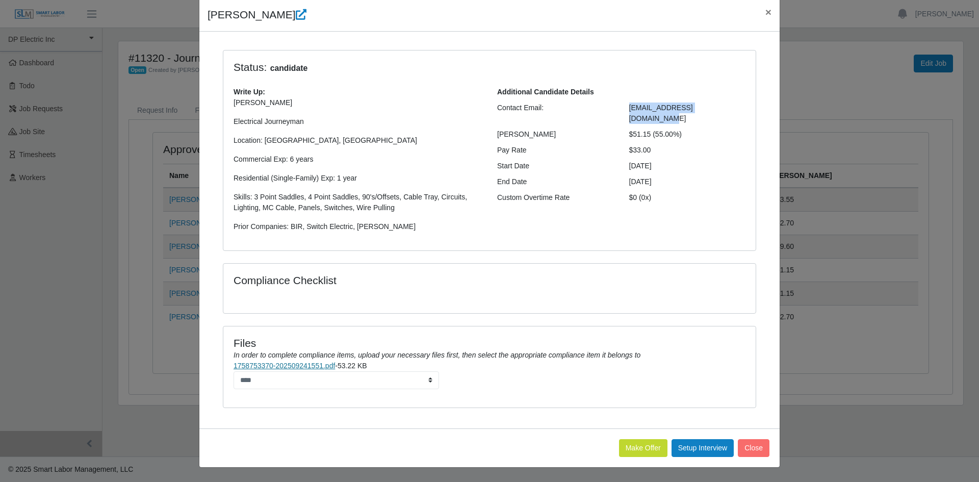
click at [294, 365] on link "1758753370-202509241551.pdf" at bounding box center [284, 366] width 101 height 8
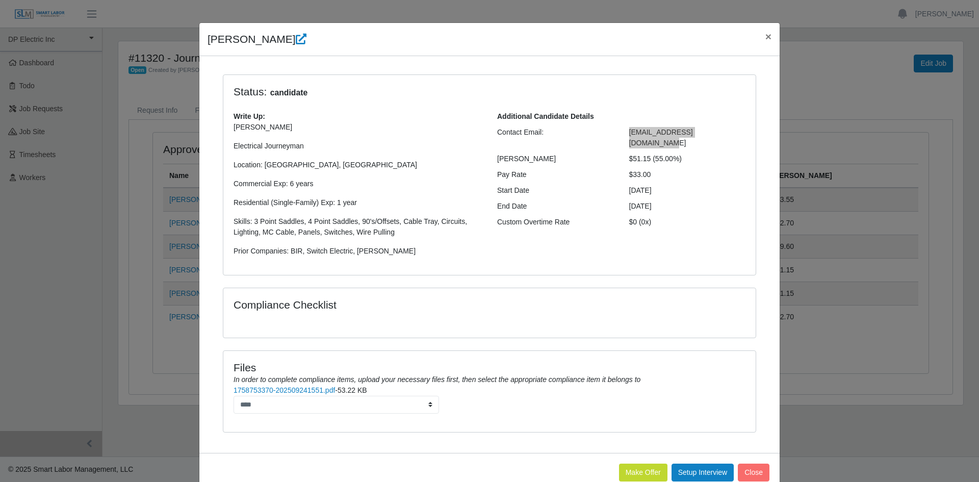
scroll to position [0, 0]
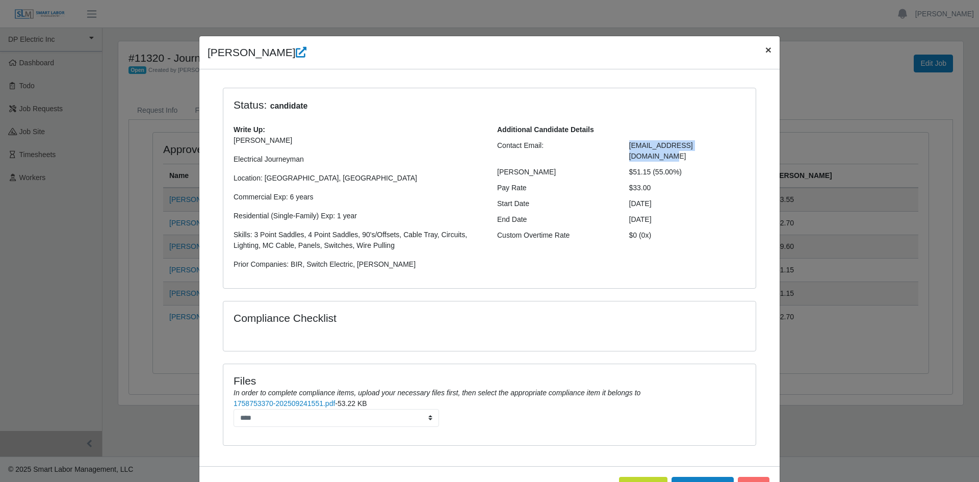
click at [767, 49] on span "×" at bounding box center [769, 50] width 6 height 12
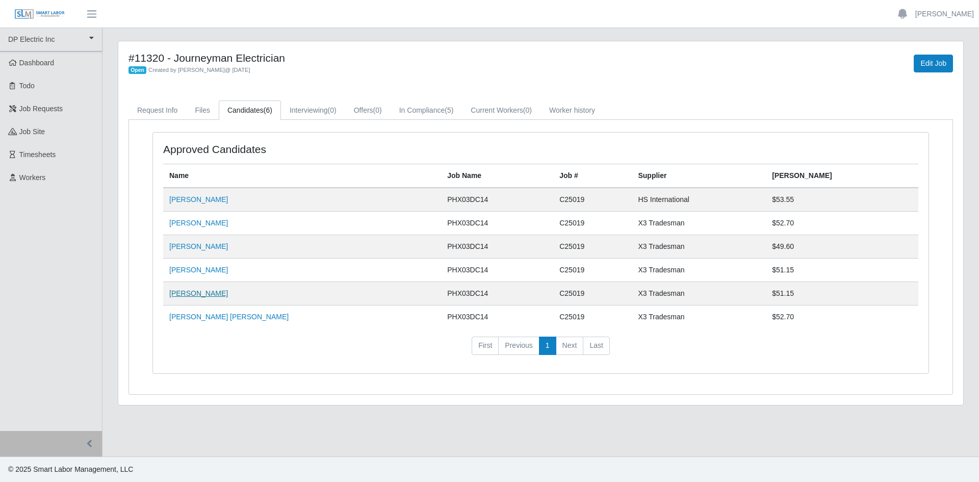
click at [205, 295] on link "Alejandro Sanchez" at bounding box center [198, 293] width 59 height 8
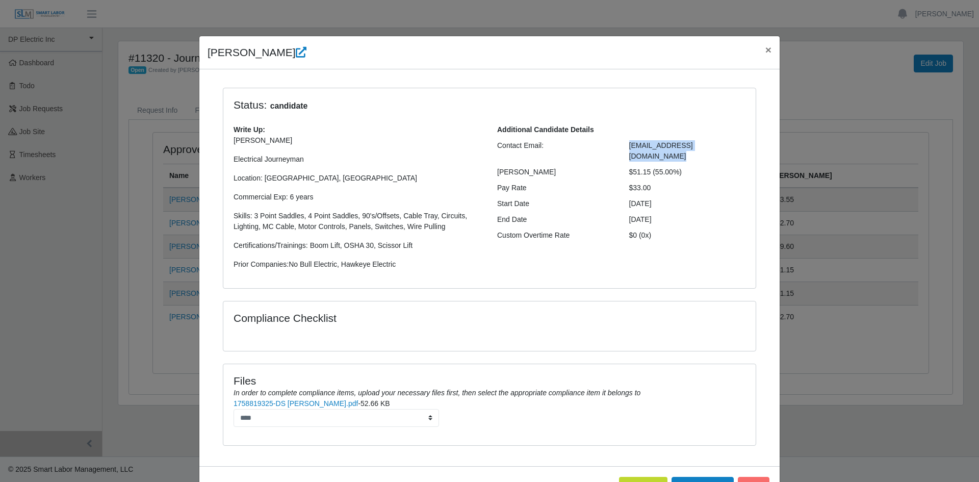
drag, startPoint x: 729, startPoint y: 145, endPoint x: 626, endPoint y: 145, distance: 103.0
click at [626, 145] on div "arobertosanchez315@gmail.com" at bounding box center [688, 150] width 132 height 21
copy span "arobertosanchez315@gmail.com"
click at [280, 405] on link "1758819325-DS Alejandro Sanchez.pdf" at bounding box center [296, 403] width 124 height 8
click at [766, 48] on span "×" at bounding box center [769, 50] width 6 height 12
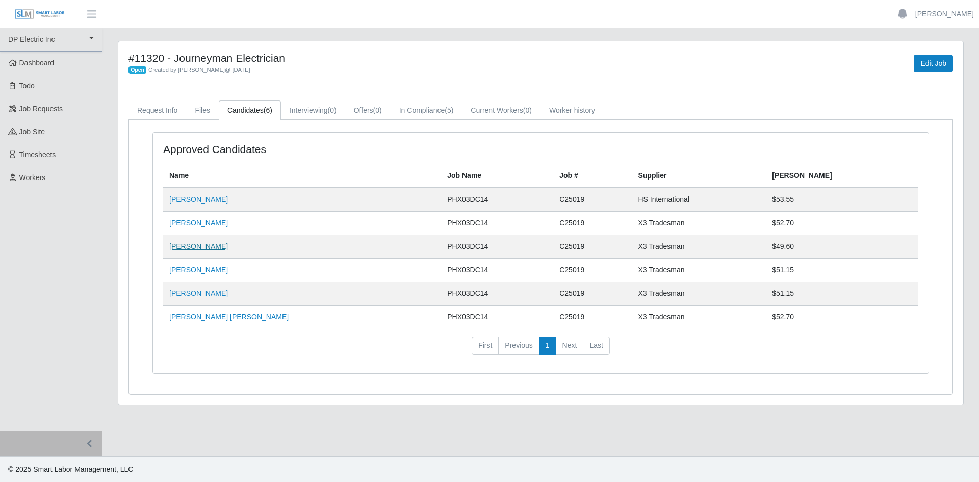
click at [177, 242] on td "Fabian Gaxiola Valdez" at bounding box center [302, 246] width 278 height 23
click at [179, 244] on link "Fabian Gaxiola Valdez" at bounding box center [198, 246] width 59 height 8
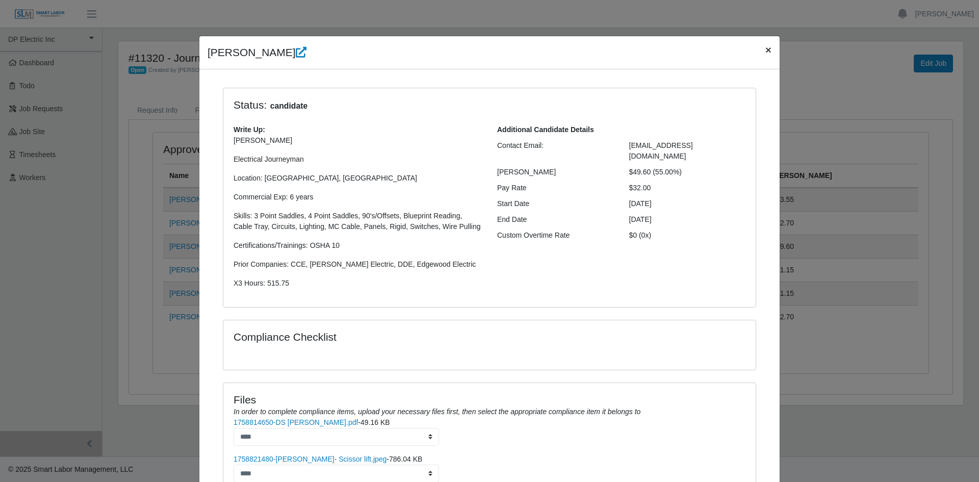
click at [766, 48] on span "×" at bounding box center [769, 50] width 6 height 12
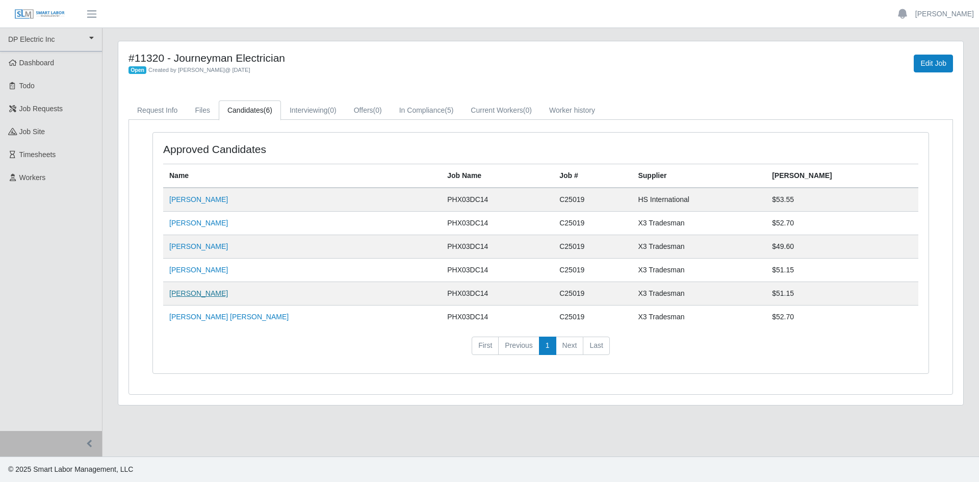
click at [200, 293] on link "Alejandro Sanchez" at bounding box center [198, 293] width 59 height 8
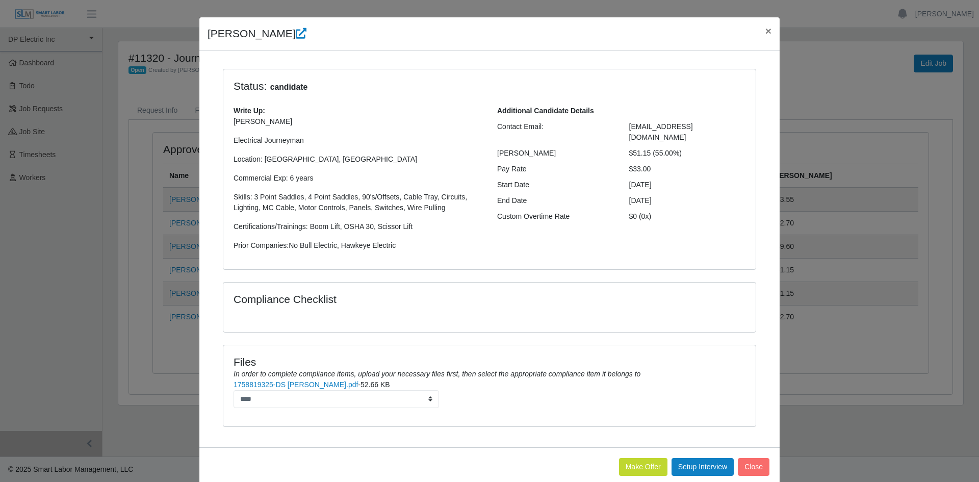
scroll to position [38, 0]
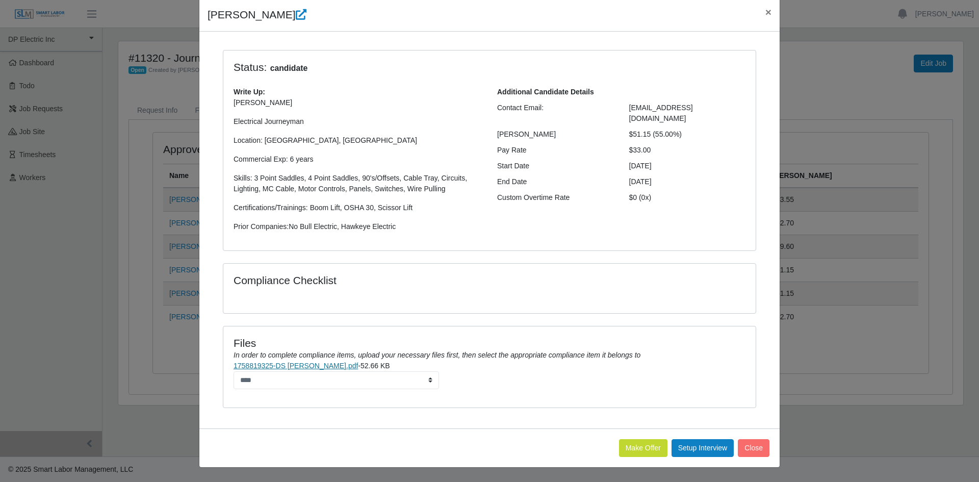
click at [287, 366] on link "1758819325-DS Alejandro Sanchez.pdf" at bounding box center [296, 366] width 124 height 8
click at [766, 13] on span "×" at bounding box center [769, 12] width 6 height 12
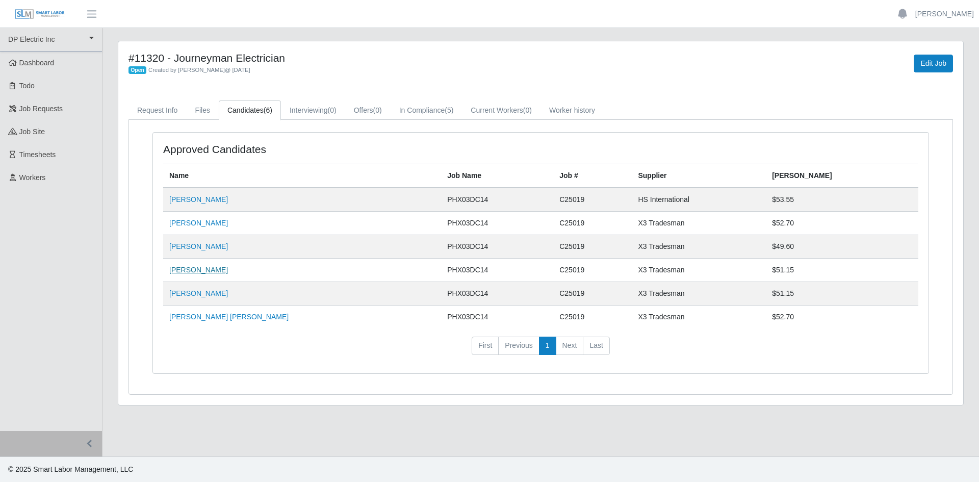
click at [185, 270] on link "Martin Diaz" at bounding box center [198, 270] width 59 height 8
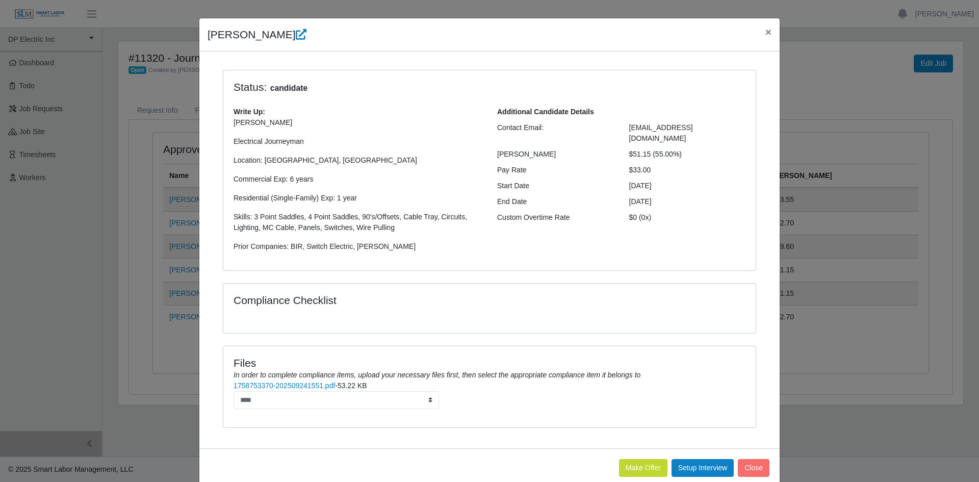
scroll to position [0, 0]
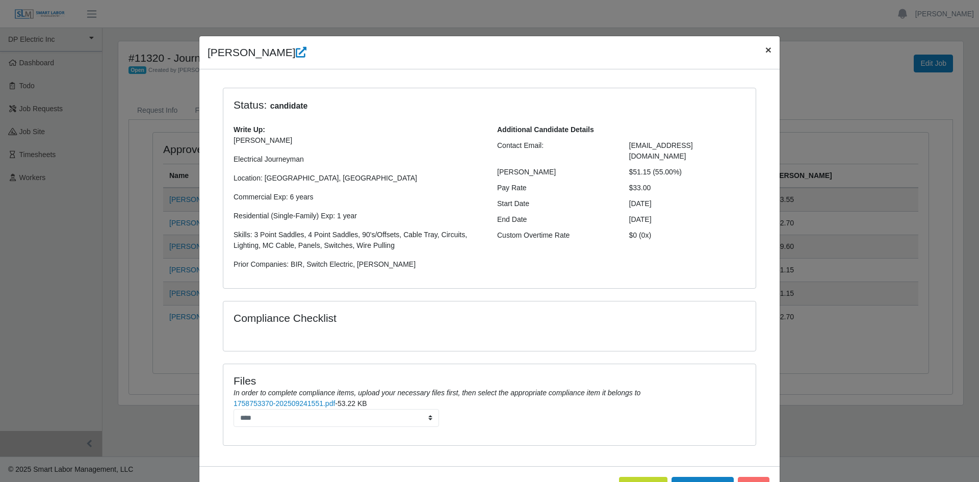
click at [766, 44] on span "×" at bounding box center [769, 50] width 6 height 12
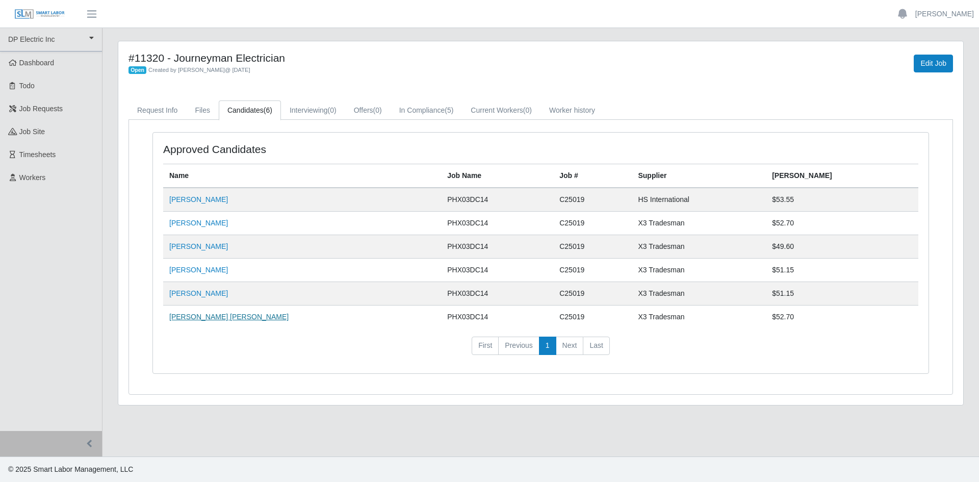
click at [218, 316] on link "Juan Carlos Espinoza" at bounding box center [228, 317] width 119 height 8
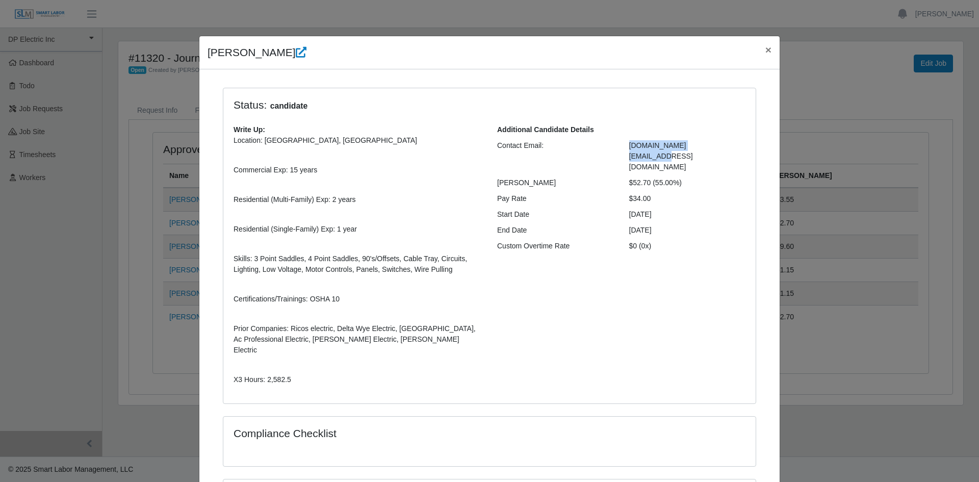
drag, startPoint x: 703, startPoint y: 149, endPoint x: 622, endPoint y: 147, distance: 81.1
click at [622, 147] on div "jcelectric.ac@gmail.com" at bounding box center [688, 156] width 132 height 32
copy span "jcelectric.ac@gmail.com"
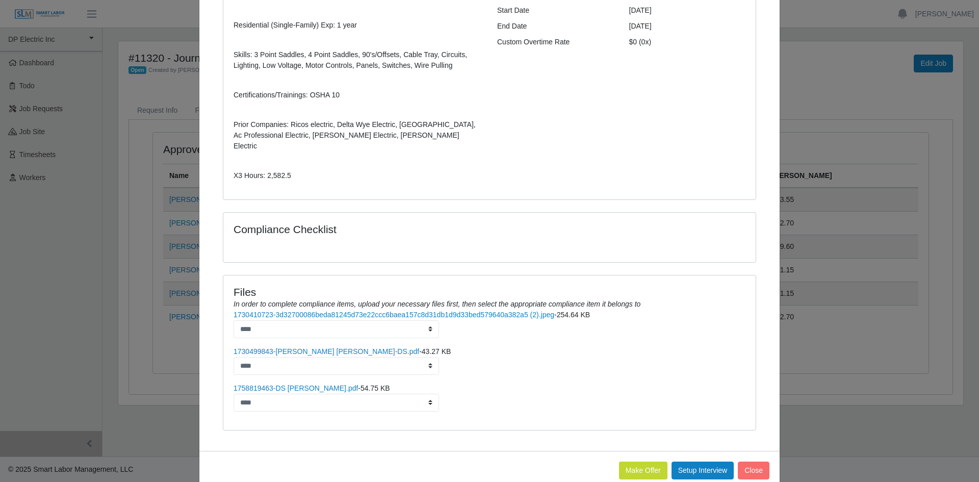
scroll to position [216, 0]
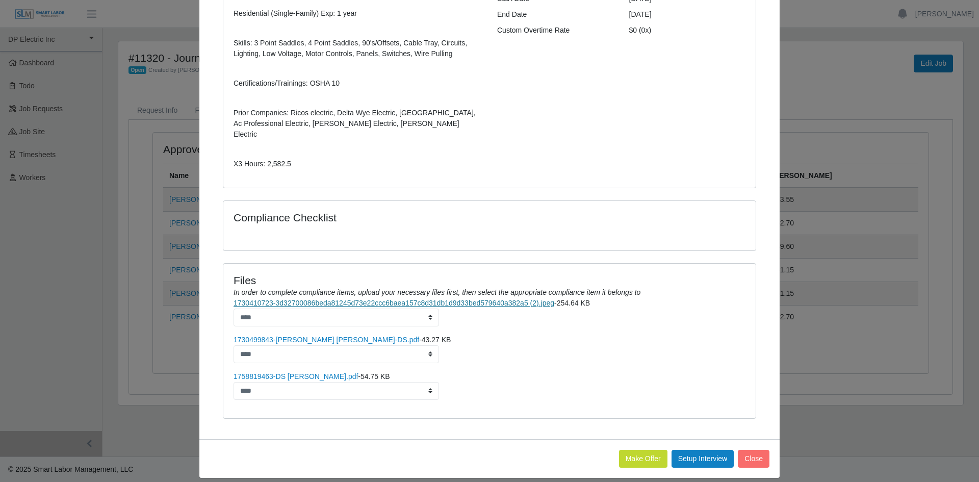
click at [332, 299] on link "1730410723-3d32700086beda81245d73e22ccc6baea157c8d31db1d9d33bed579640a382a5 (2)…" at bounding box center [394, 303] width 321 height 8
click at [297, 336] on link "1730499843-Juan Carlos Espinoza-DS.pdf" at bounding box center [327, 340] width 186 height 8
click at [290, 372] on link "1758819463-DS Juan Carlos.pdf" at bounding box center [296, 376] width 124 height 8
click at [295, 336] on link "1730499843-Juan Carlos Espinoza-DS.pdf" at bounding box center [327, 340] width 186 height 8
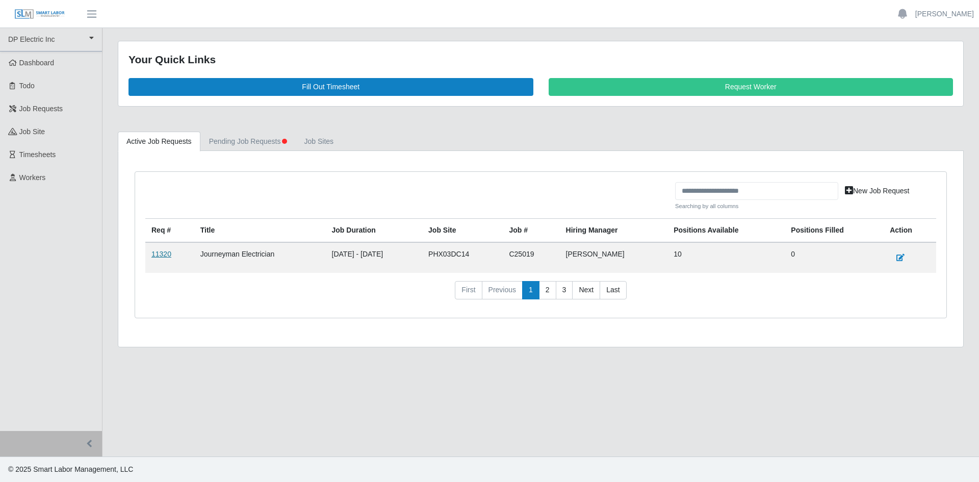
click at [162, 252] on link "11320" at bounding box center [161, 254] width 20 height 8
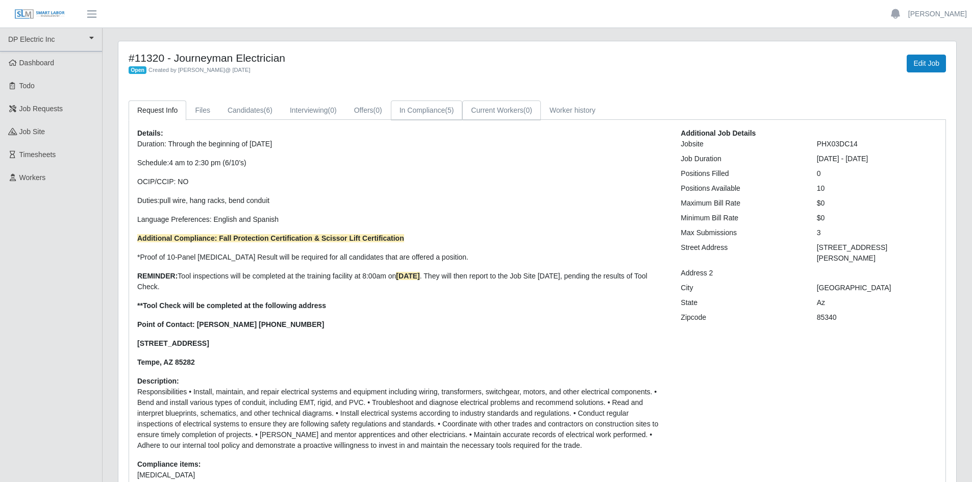
drag, startPoint x: 430, startPoint y: 107, endPoint x: 490, endPoint y: 111, distance: 59.8
click at [430, 107] on link "In Compliance (5)" at bounding box center [427, 110] width 72 height 20
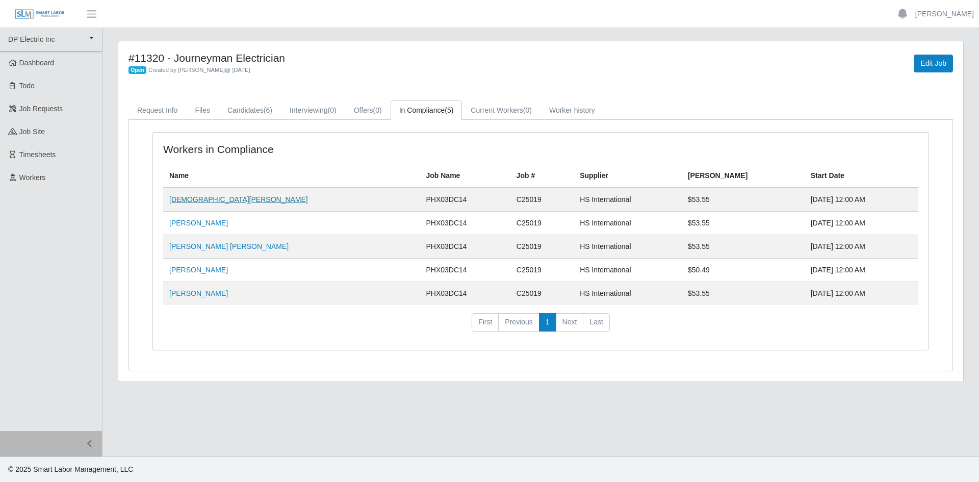
click at [194, 200] on link "[DEMOGRAPHIC_DATA][PERSON_NAME]" at bounding box center [238, 199] width 139 height 8
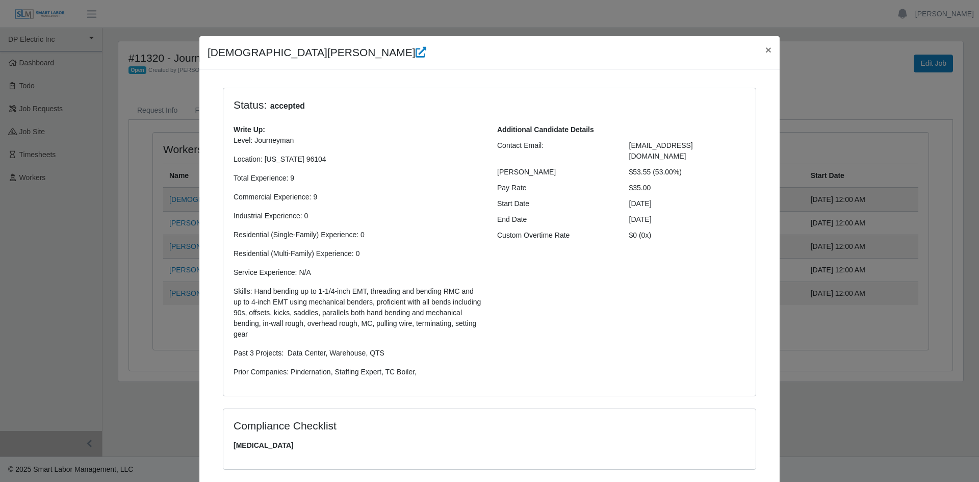
drag, startPoint x: 715, startPoint y: 145, endPoint x: 617, endPoint y: 147, distance: 97.9
click at [617, 147] on div "Contact Email: jesusavaldezj91@gmail.com" at bounding box center [622, 150] width 264 height 21
copy div "[EMAIL_ADDRESS][DOMAIN_NAME]"
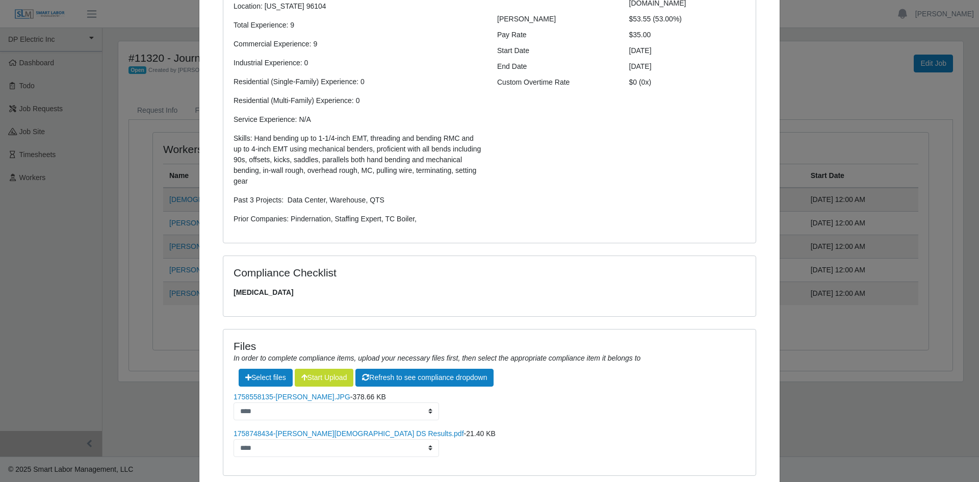
scroll to position [221, 0]
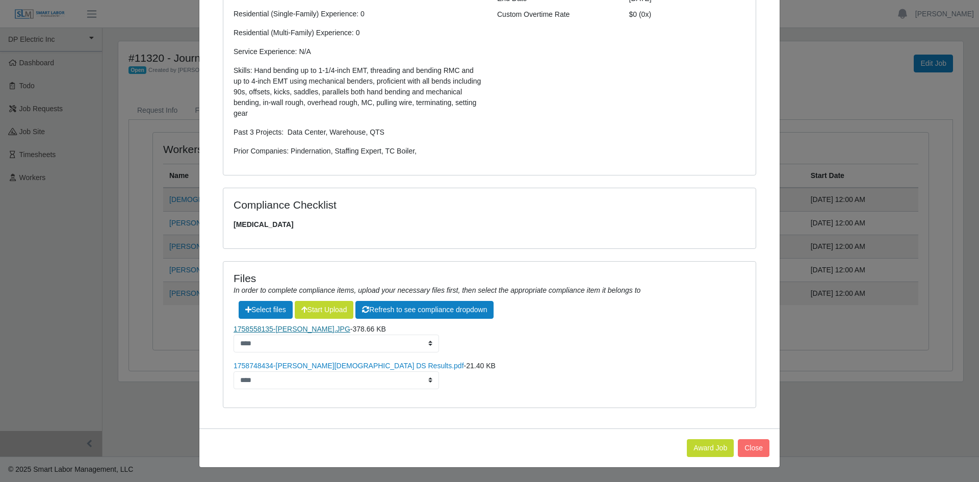
click at [292, 330] on link "1758558135-[PERSON_NAME].JPG" at bounding box center [292, 329] width 117 height 8
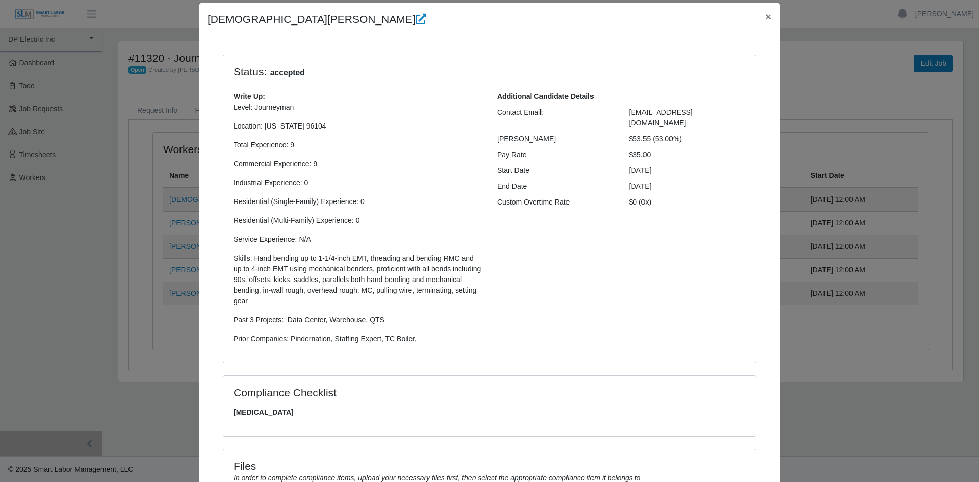
scroll to position [0, 0]
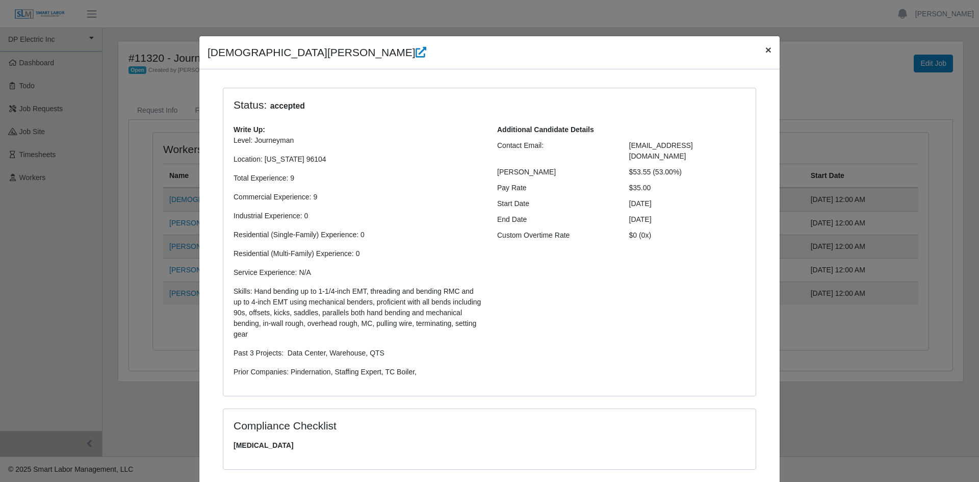
drag, startPoint x: 760, startPoint y: 47, endPoint x: 754, endPoint y: 48, distance: 6.2
click at [766, 47] on span "×" at bounding box center [769, 50] width 6 height 12
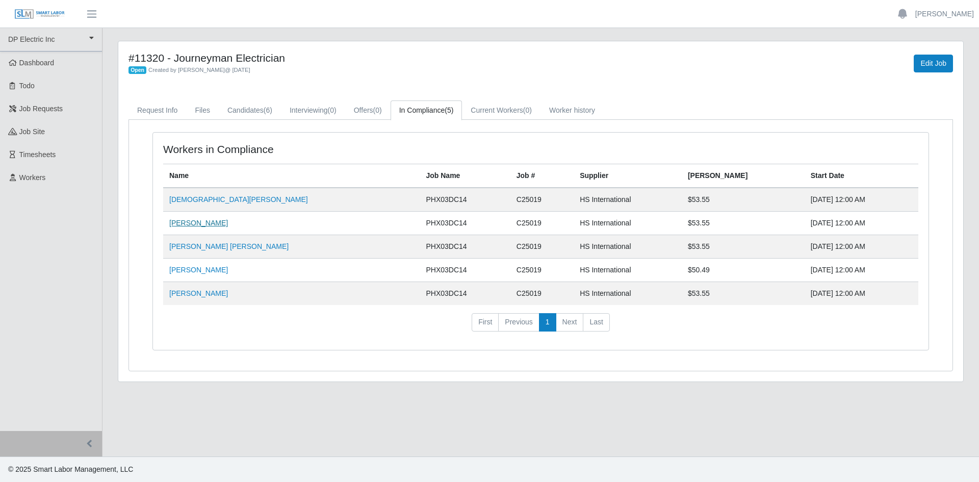
click at [190, 221] on link "Carlos Rios" at bounding box center [198, 223] width 59 height 8
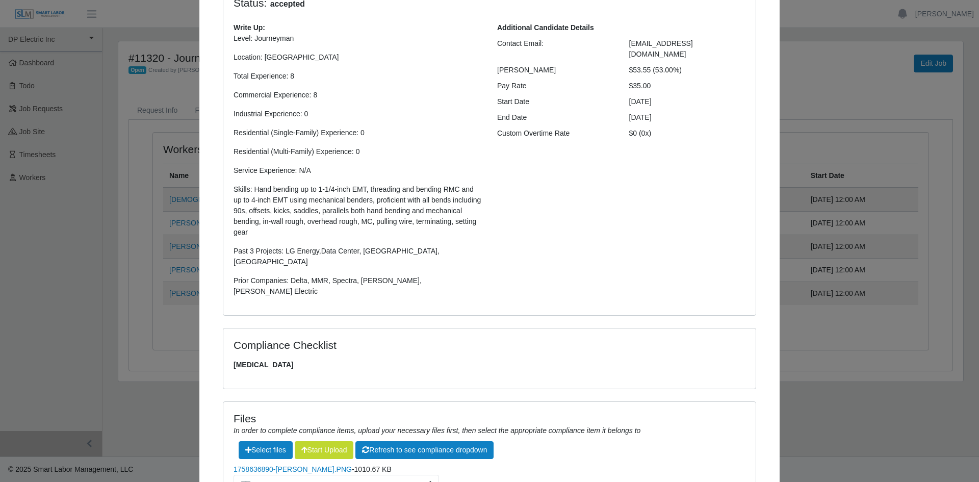
scroll to position [184, 0]
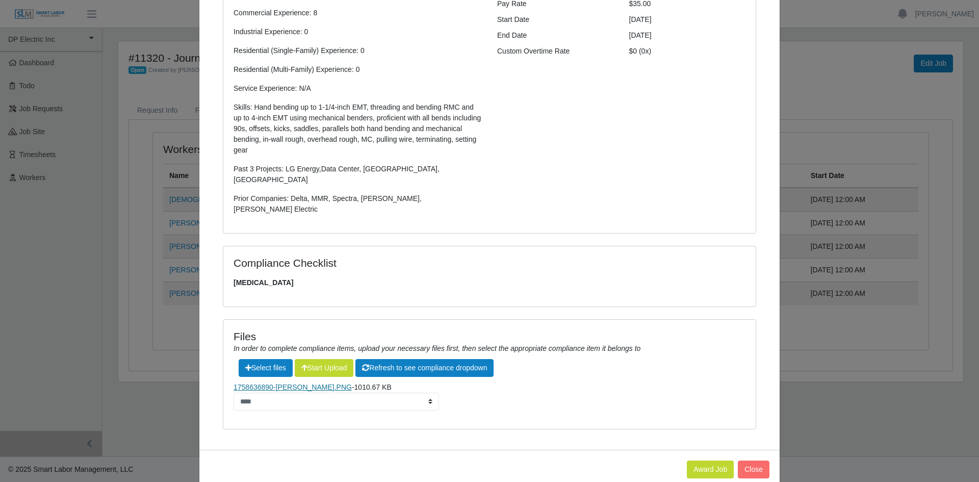
click at [271, 383] on link "1758636890-Carlos Rios.PNG" at bounding box center [293, 387] width 118 height 8
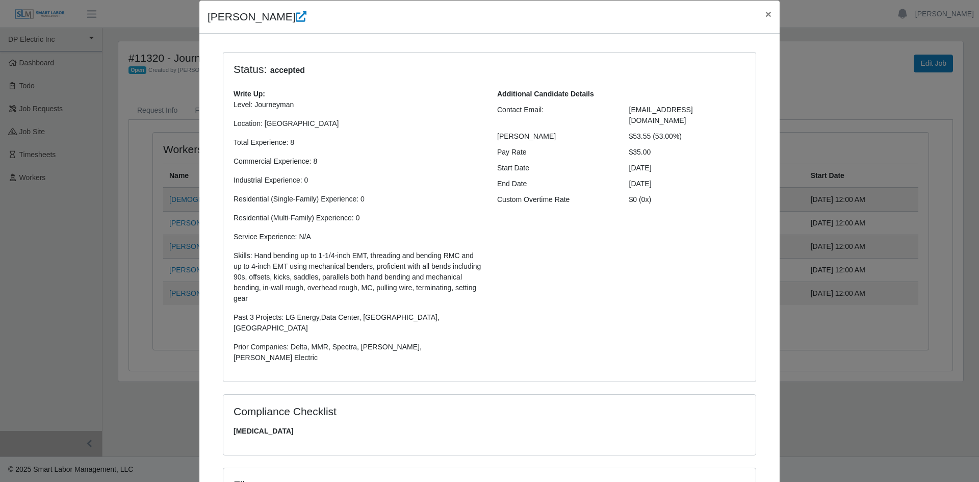
scroll to position [31, 0]
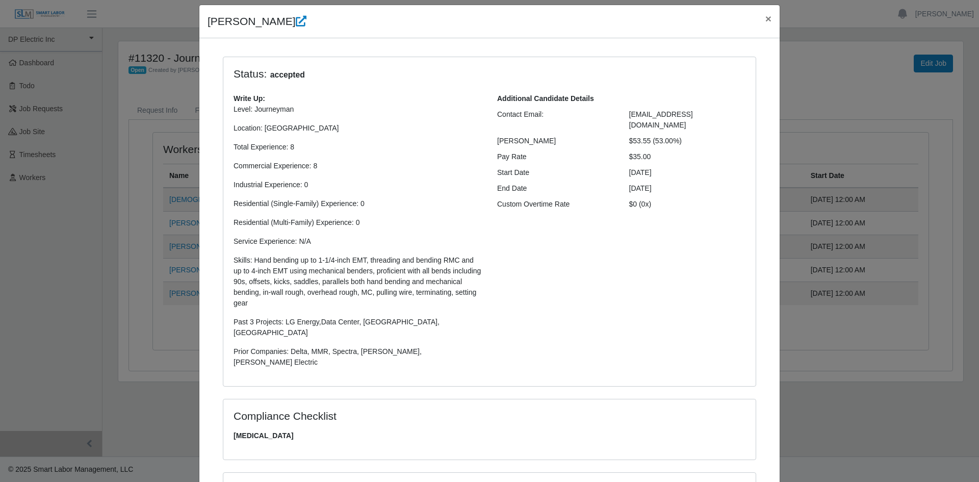
drag, startPoint x: 719, startPoint y: 116, endPoint x: 617, endPoint y: 118, distance: 102.5
click at [617, 118] on div "Contact Email: Carlosamrios@hotmail.com" at bounding box center [622, 119] width 264 height 21
copy div "Carlosamrios@hotmail.com"
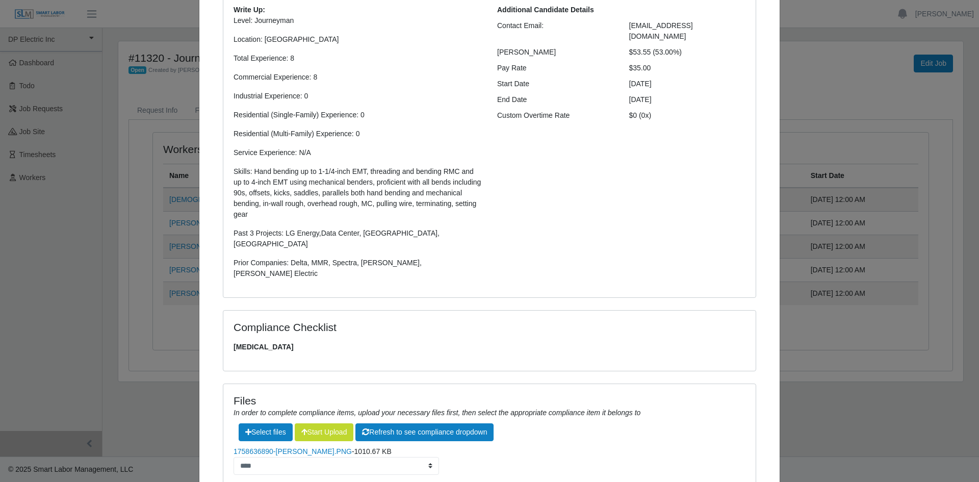
scroll to position [184, 0]
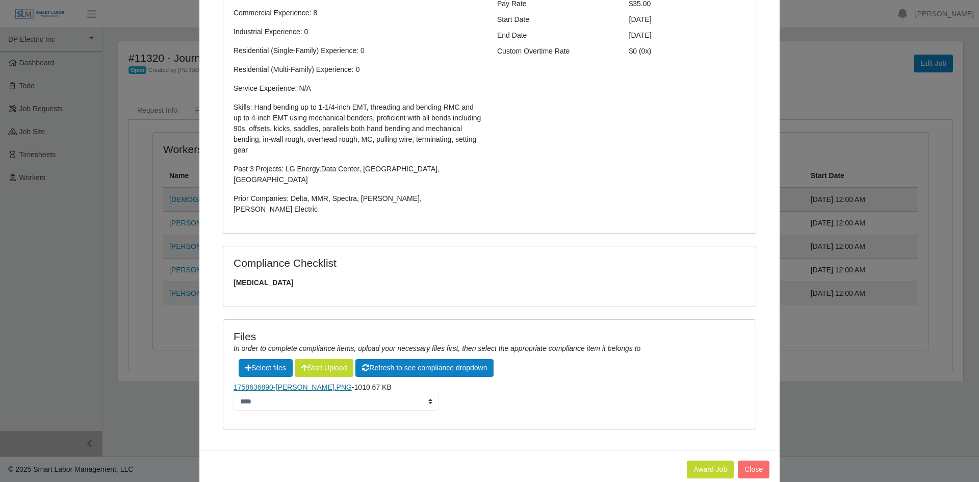
click at [298, 383] on link "1758636890-Carlos Rios.PNG" at bounding box center [293, 387] width 118 height 8
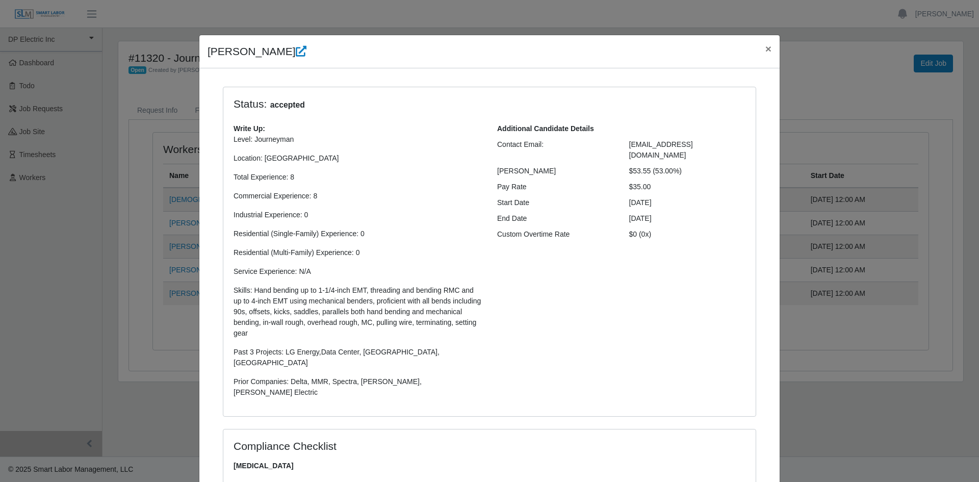
scroll to position [0, 0]
drag, startPoint x: 765, startPoint y: 53, endPoint x: 749, endPoint y: 64, distance: 19.4
click at [766, 53] on span "×" at bounding box center [769, 50] width 6 height 12
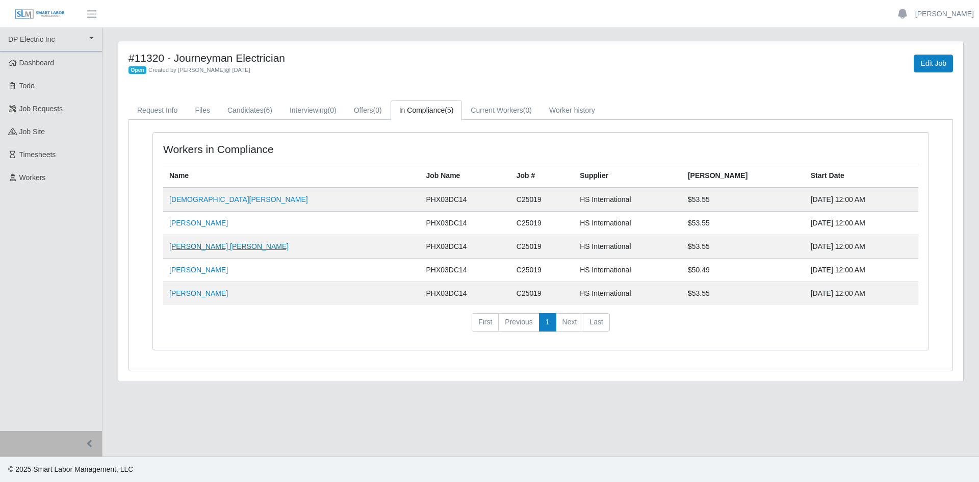
click at [202, 247] on link "Noe Yahir Guerra" at bounding box center [228, 246] width 119 height 8
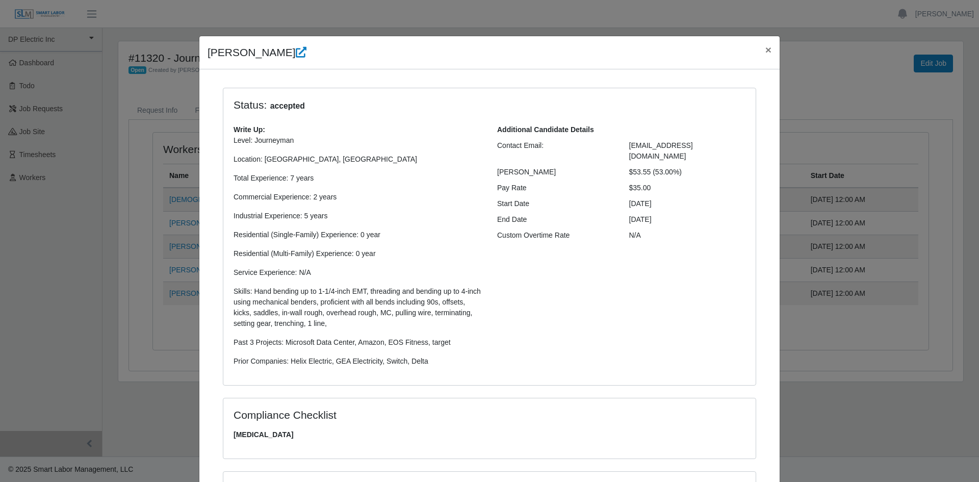
drag, startPoint x: 735, startPoint y: 146, endPoint x: 618, endPoint y: 151, distance: 117.9
click at [622, 151] on div "noeyahirguerrabeltran@gmail.com" at bounding box center [688, 150] width 132 height 21
copy span "noeyahirguerrabeltran@gmail.com"
drag, startPoint x: 764, startPoint y: 46, endPoint x: 742, endPoint y: 64, distance: 28.3
click at [766, 46] on span "×" at bounding box center [769, 50] width 6 height 12
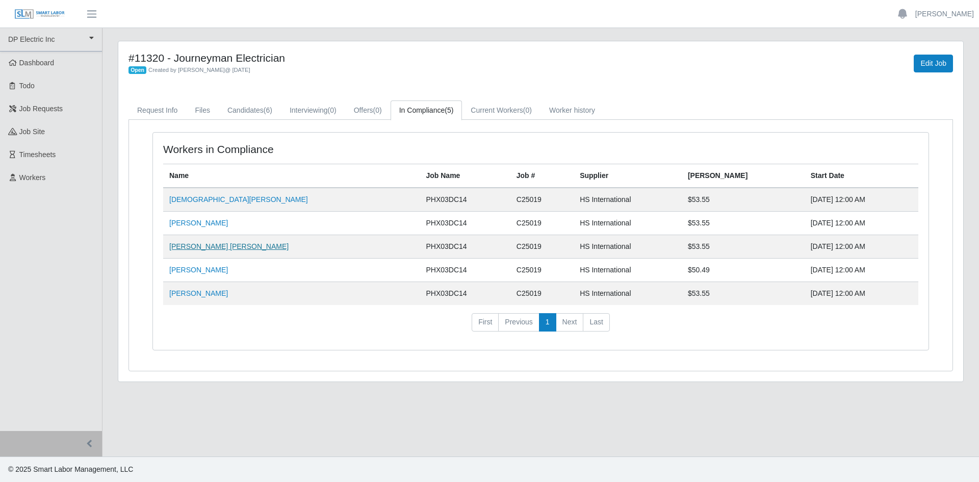
click at [206, 248] on link "Noe Yahir Guerra" at bounding box center [228, 246] width 119 height 8
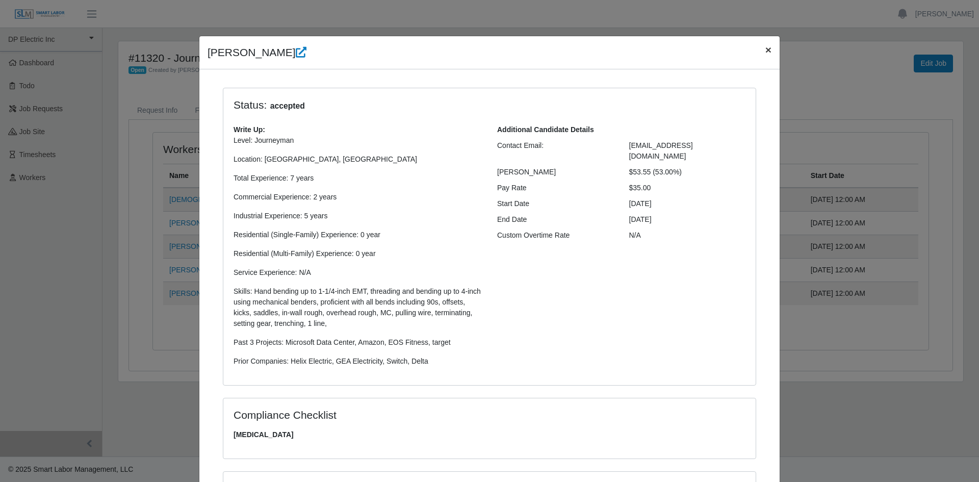
click at [767, 51] on span "×" at bounding box center [769, 50] width 6 height 12
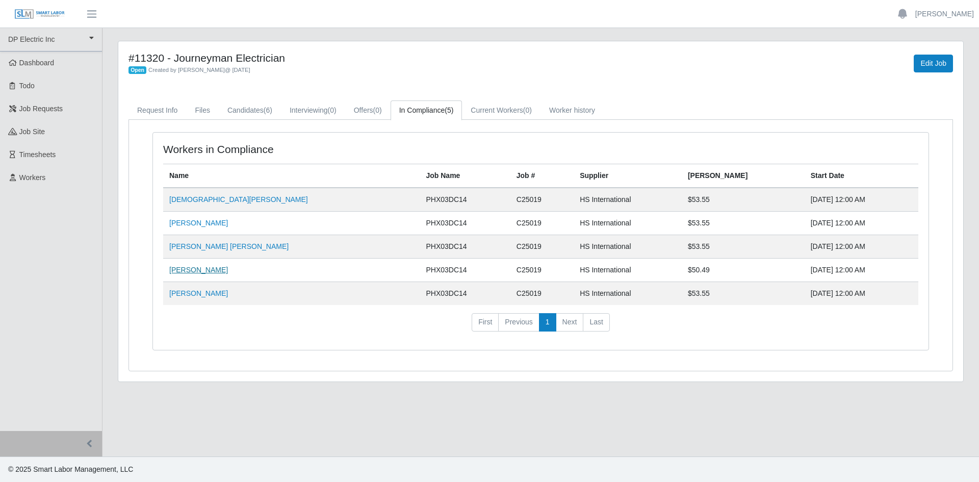
click at [200, 269] on link "Jose Antonio Carillo" at bounding box center [198, 270] width 59 height 8
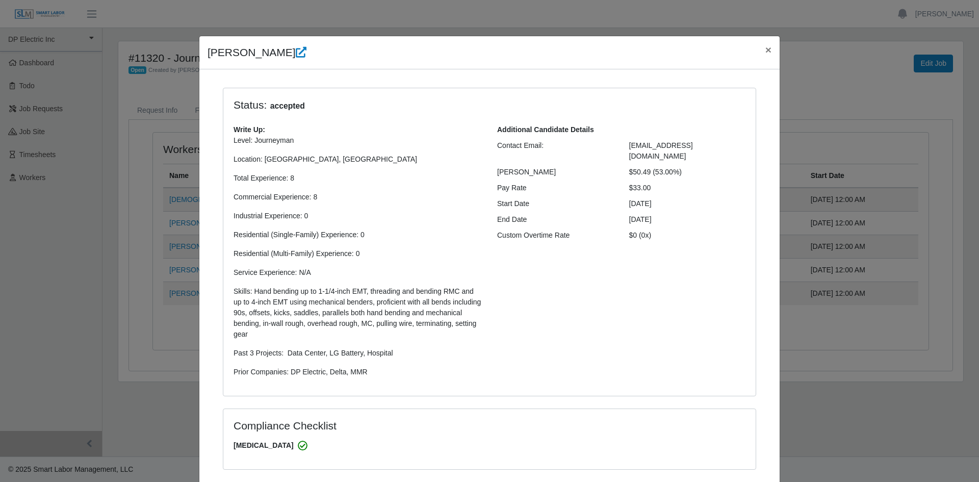
select select "**********"
drag, startPoint x: 723, startPoint y: 142, endPoint x: 621, endPoint y: 146, distance: 102.6
click at [622, 146] on div "Antonioazuna50@gmail.com" at bounding box center [688, 150] width 132 height 21
copy span "Antonioazuna50@gmail.com"
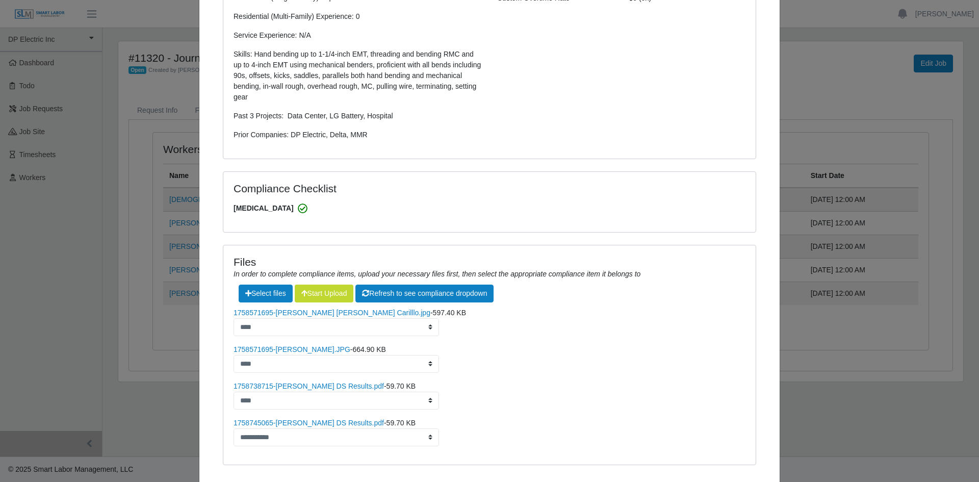
scroll to position [294, 0]
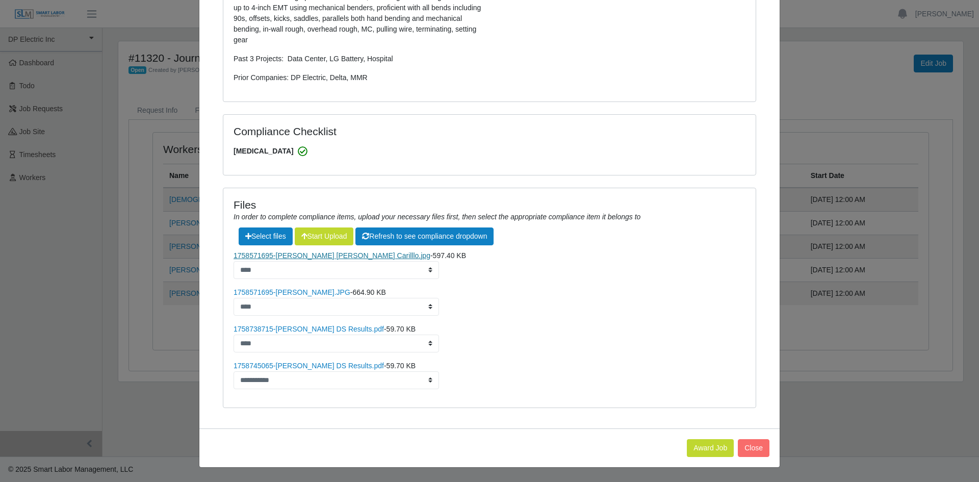
click at [317, 259] on link "1758571695-Jose Antonio Carilllo.jpg" at bounding box center [332, 255] width 197 height 8
click at [281, 294] on link "1758571695-Jose Carillo.JPG" at bounding box center [292, 292] width 117 height 8
click at [304, 333] on link "1758738715-Carrillo, Jose DS Results.pdf" at bounding box center [309, 329] width 150 height 8
click at [294, 366] on link "1758745065-Carrillo, Jose DS Results.pdf" at bounding box center [309, 366] width 150 height 8
click at [315, 364] on link "1758745065-Carrillo, Jose DS Results.pdf" at bounding box center [309, 366] width 150 height 8
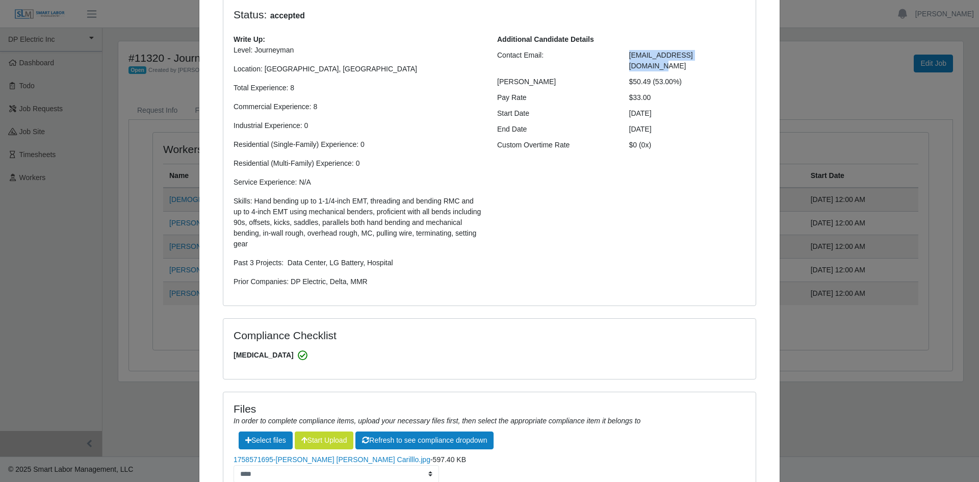
scroll to position [0, 0]
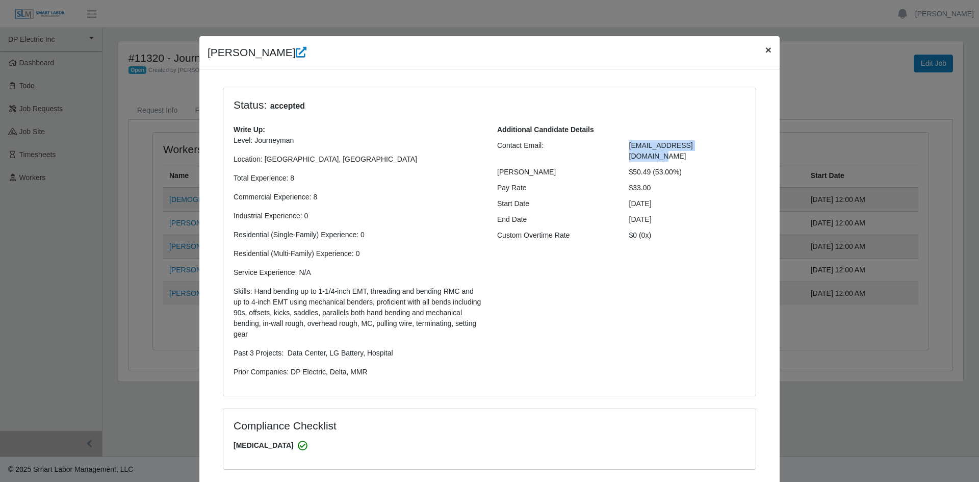
drag, startPoint x: 763, startPoint y: 48, endPoint x: 750, endPoint y: 53, distance: 14.0
click at [766, 48] on span "×" at bounding box center [769, 50] width 6 height 12
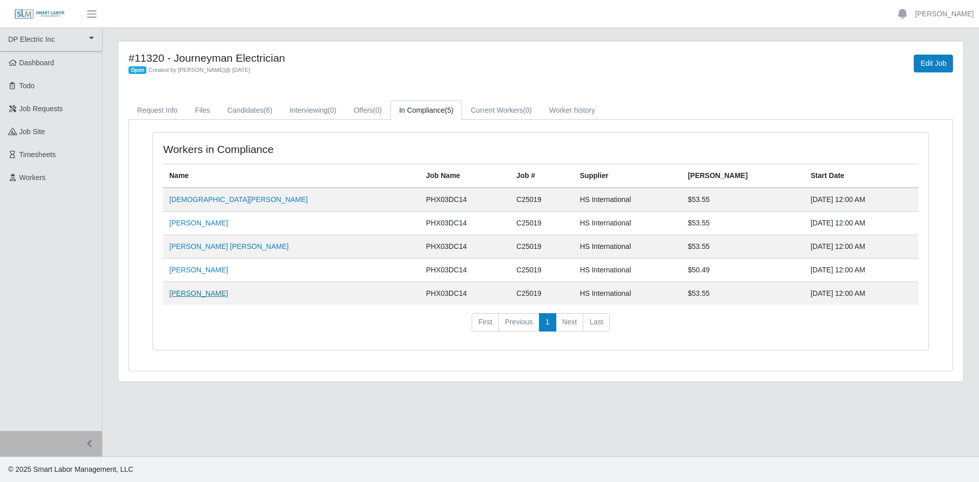
click at [216, 294] on link "Samuel Figueroa Perea" at bounding box center [198, 293] width 59 height 8
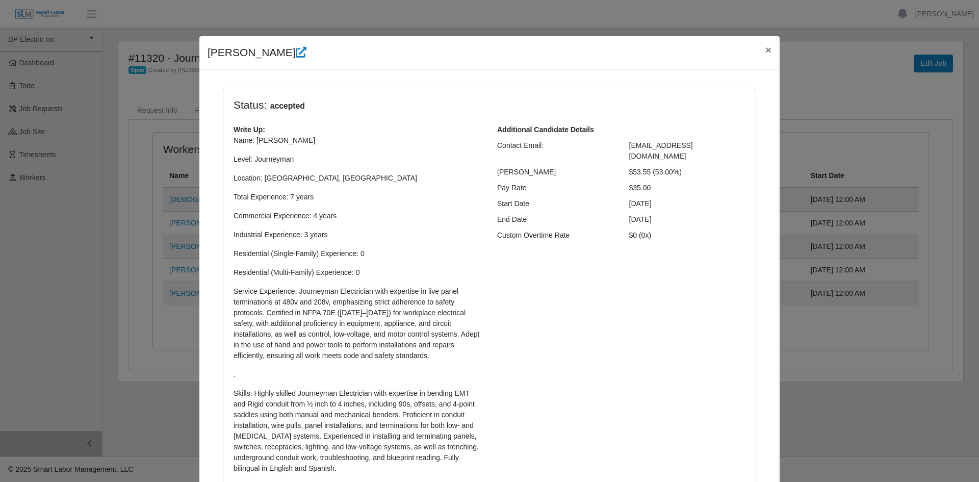
select select "**********"
drag, startPoint x: 719, startPoint y: 146, endPoint x: 624, endPoint y: 147, distance: 94.4
click at [622, 149] on div "figueroap2904@gmail.com" at bounding box center [688, 150] width 132 height 21
copy span "figueroap2904@gmail.com"
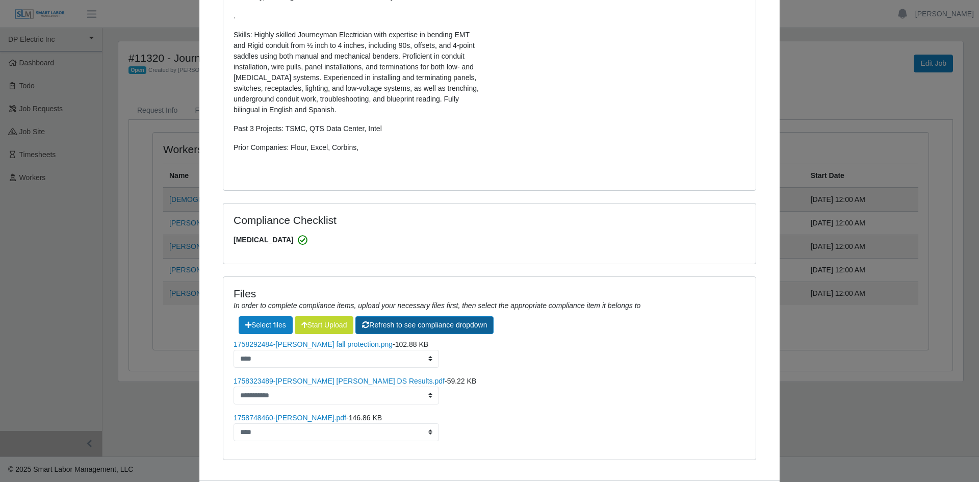
scroll to position [411, 0]
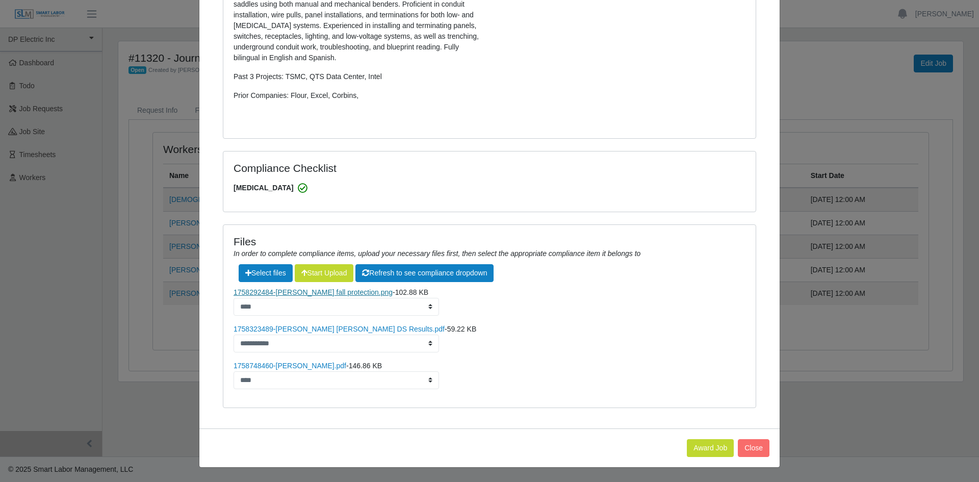
click at [328, 294] on link "1758292484-Samuel fall protection.png" at bounding box center [313, 292] width 159 height 8
click at [341, 328] on link "1758323489-Figueroa Perea, Samuel DS Results.pdf" at bounding box center [339, 329] width 211 height 8
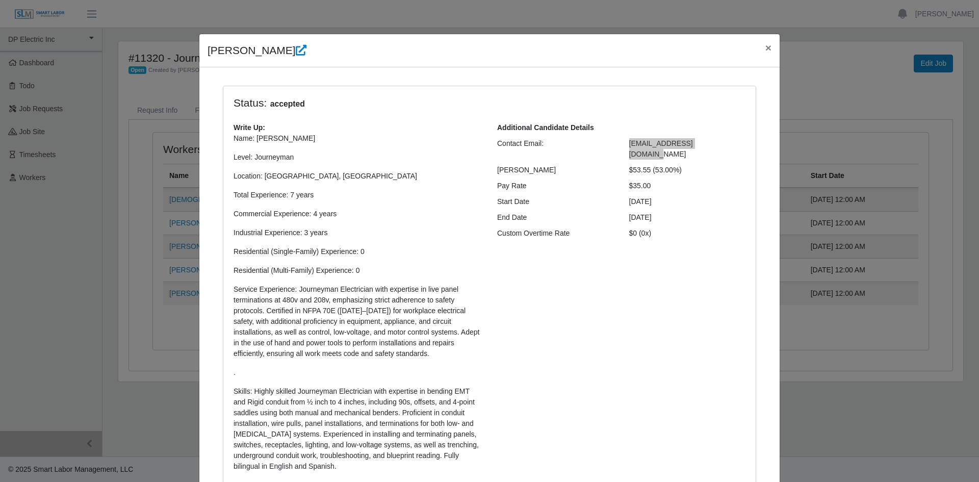
scroll to position [0, 0]
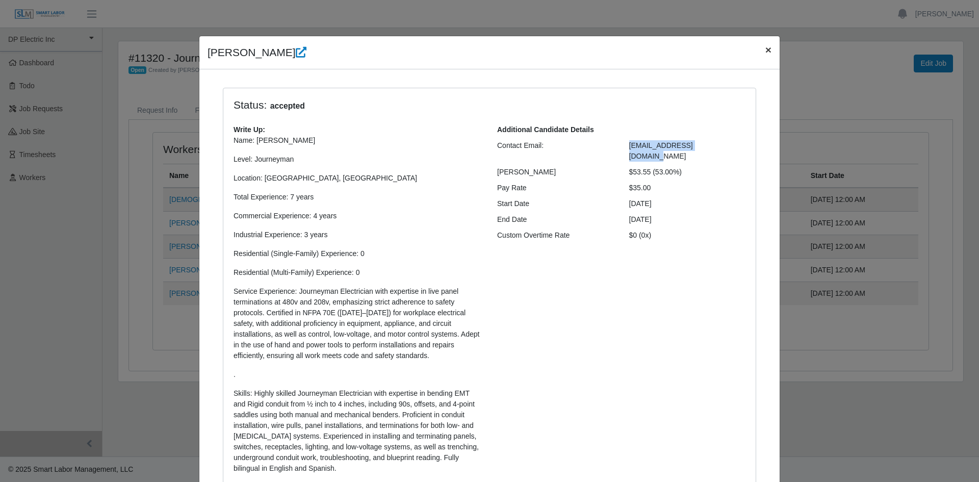
click at [766, 49] on span "×" at bounding box center [769, 50] width 6 height 12
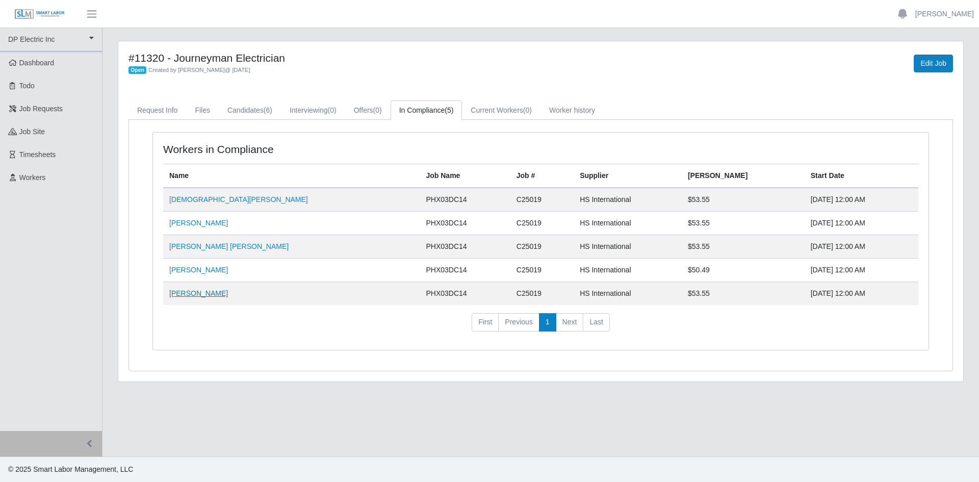
click at [210, 290] on link "Samuel Figueroa Perea" at bounding box center [198, 293] width 59 height 8
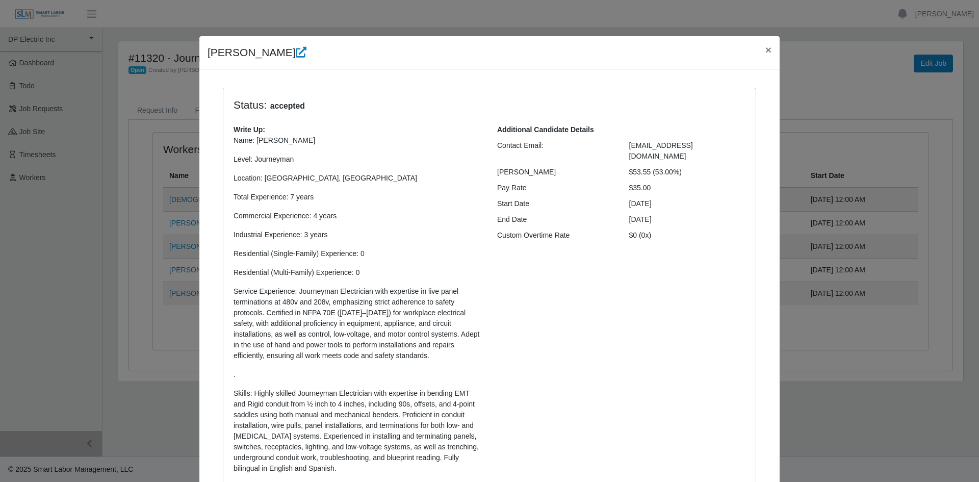
select select "**********"
drag, startPoint x: 728, startPoint y: 144, endPoint x: 588, endPoint y: 143, distance: 139.7
click at [588, 143] on div "Contact Email: figueroap2904@gmail.com" at bounding box center [622, 150] width 264 height 21
copy div "figueroap2904@gmail.com"
click at [768, 47] on button "×" at bounding box center [768, 49] width 22 height 27
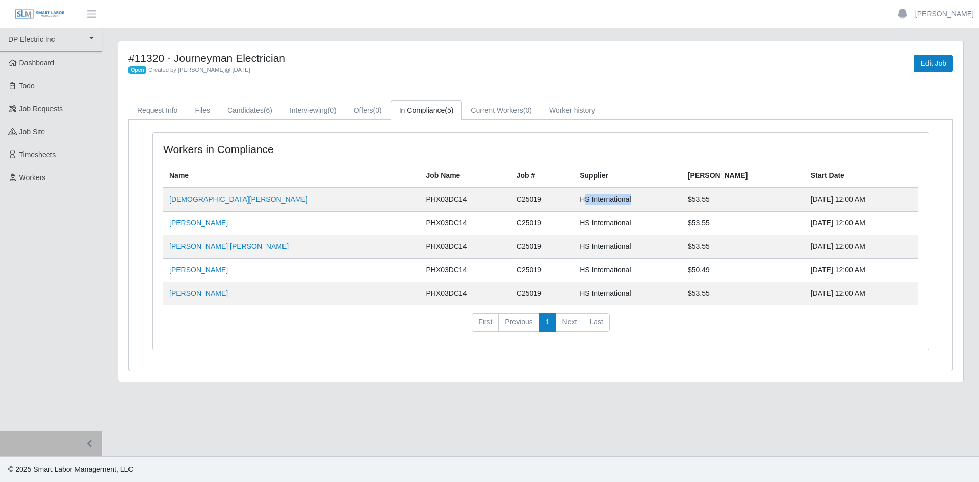
drag, startPoint x: 531, startPoint y: 202, endPoint x: 587, endPoint y: 202, distance: 55.6
click at [587, 202] on td "HS International" at bounding box center [628, 200] width 108 height 24
